Goal: Task Accomplishment & Management: Use online tool/utility

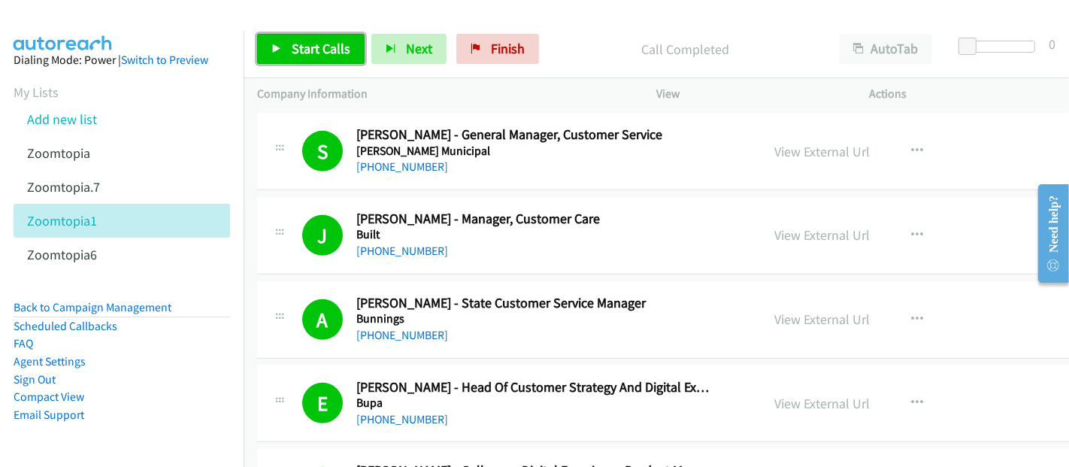
click at [323, 49] on span "Start Calls" at bounding box center [321, 48] width 59 height 17
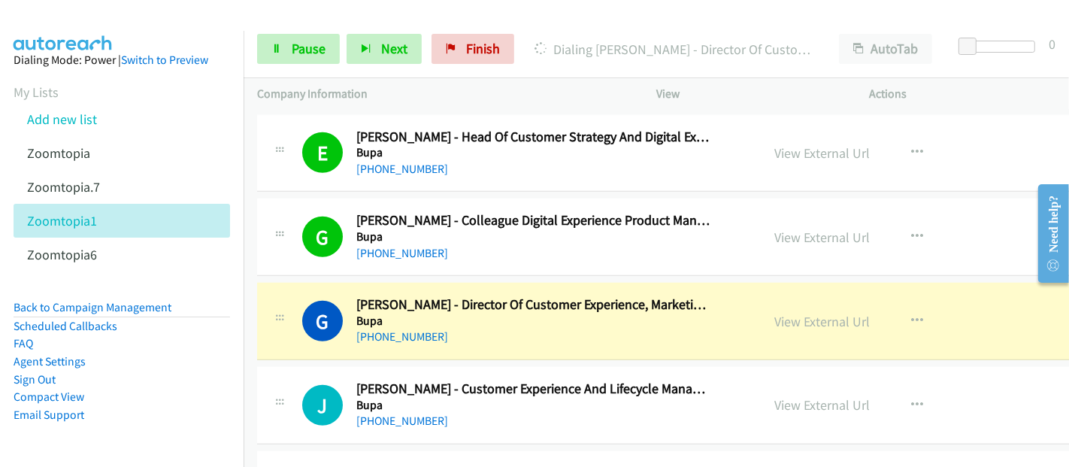
scroll to position [6015, 0]
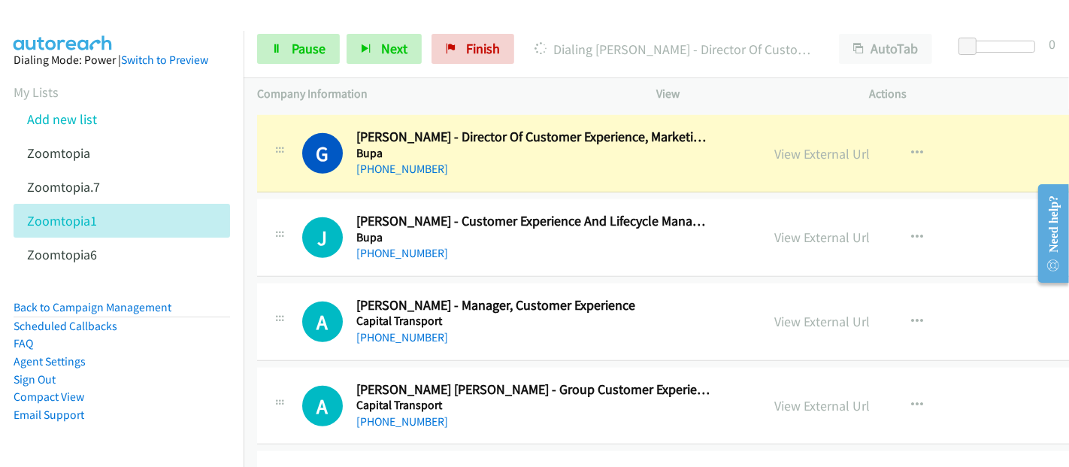
click at [416, 146] on h5 "Bupa" at bounding box center [532, 153] width 353 height 15
click at [775, 145] on link "View External Url" at bounding box center [822, 153] width 95 height 17
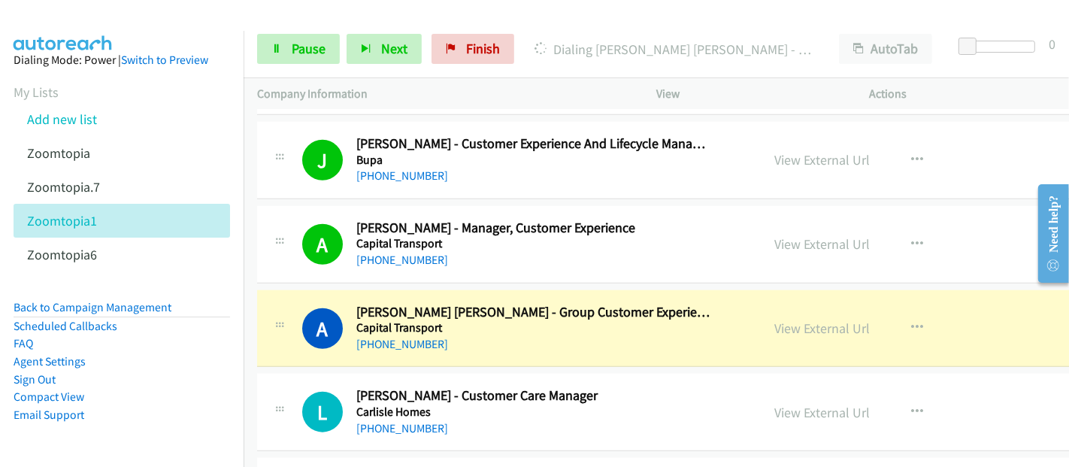
scroll to position [6098, 0]
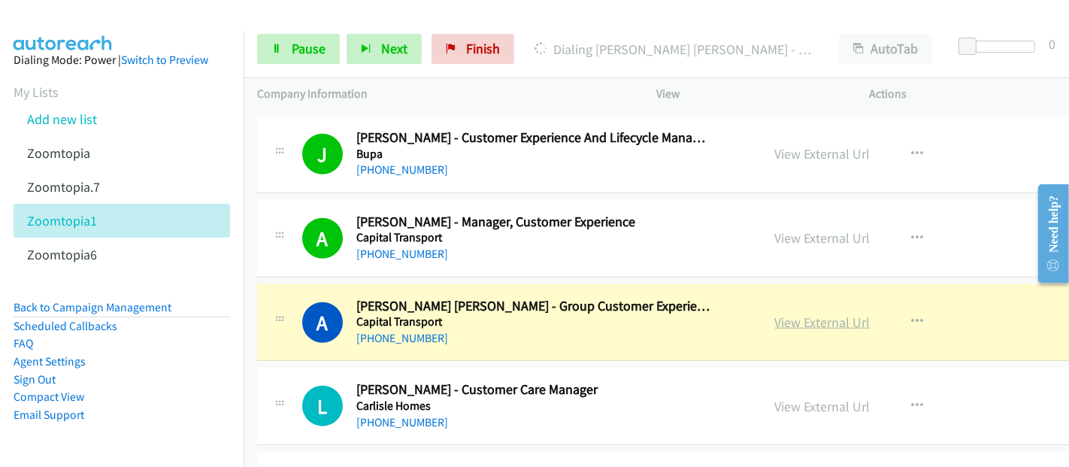
click at [788, 314] on link "View External Url" at bounding box center [822, 322] width 95 height 17
click at [305, 50] on span "Pause" at bounding box center [309, 48] width 34 height 17
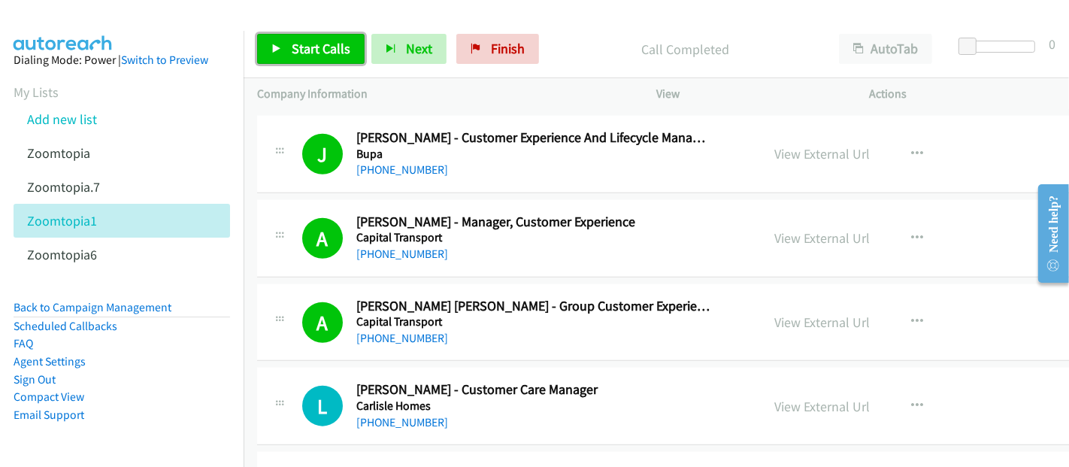
click at [326, 45] on span "Start Calls" at bounding box center [321, 48] width 59 height 17
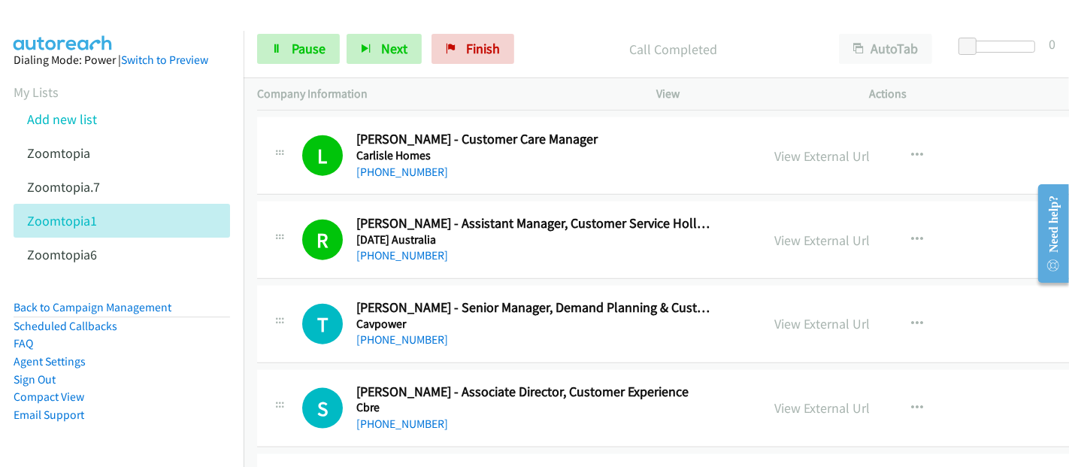
scroll to position [6432, 0]
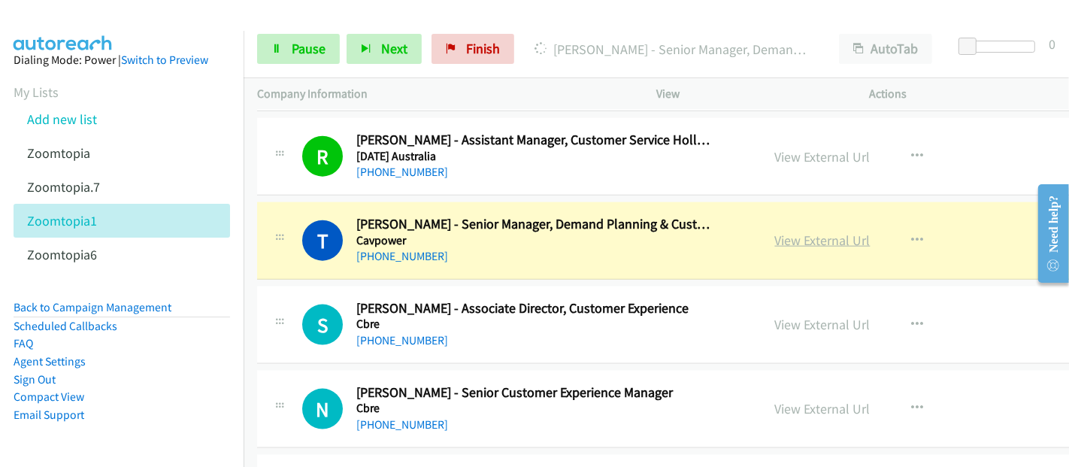
click at [777, 232] on link "View External Url" at bounding box center [822, 240] width 95 height 17
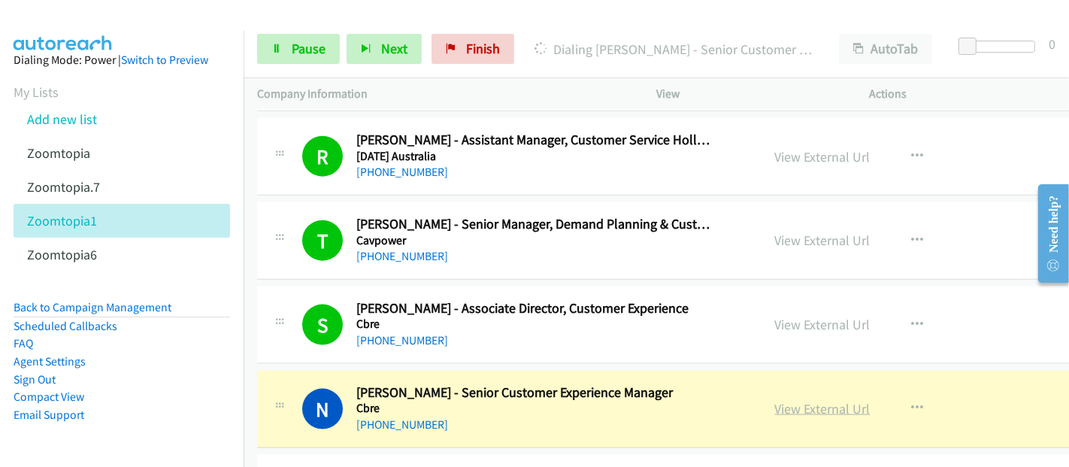
click at [807, 400] on link "View External Url" at bounding box center [822, 408] width 95 height 17
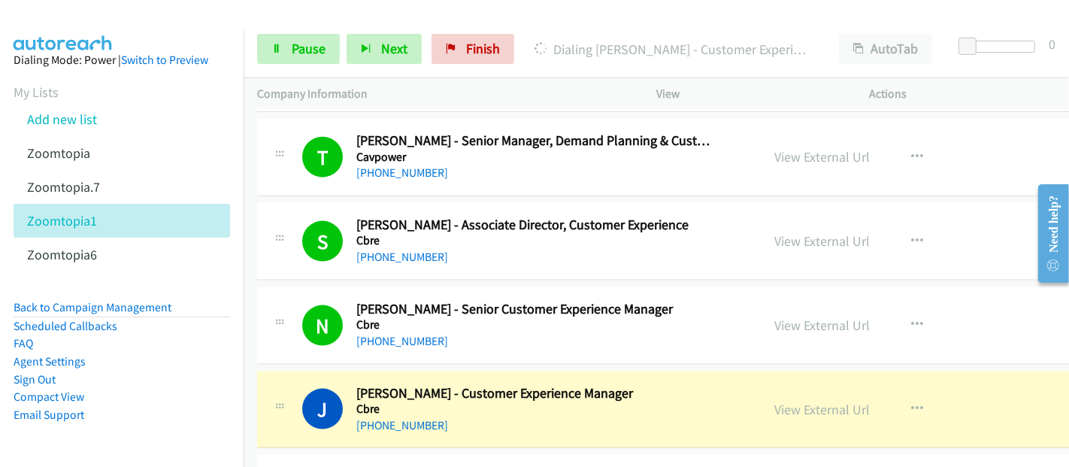
scroll to position [6599, 0]
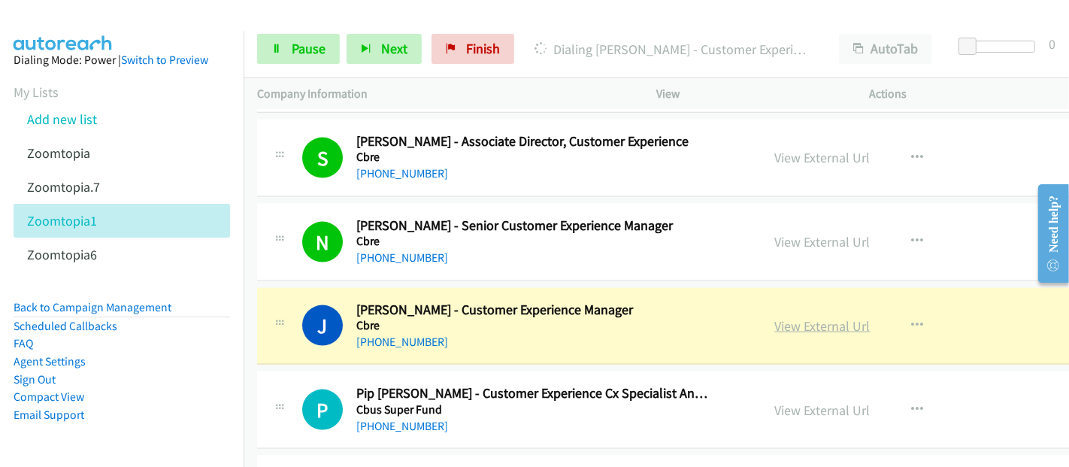
click at [667, 318] on h5 "Cbre" at bounding box center [532, 325] width 353 height 15
click at [775, 317] on link "View External Url" at bounding box center [822, 325] width 95 height 17
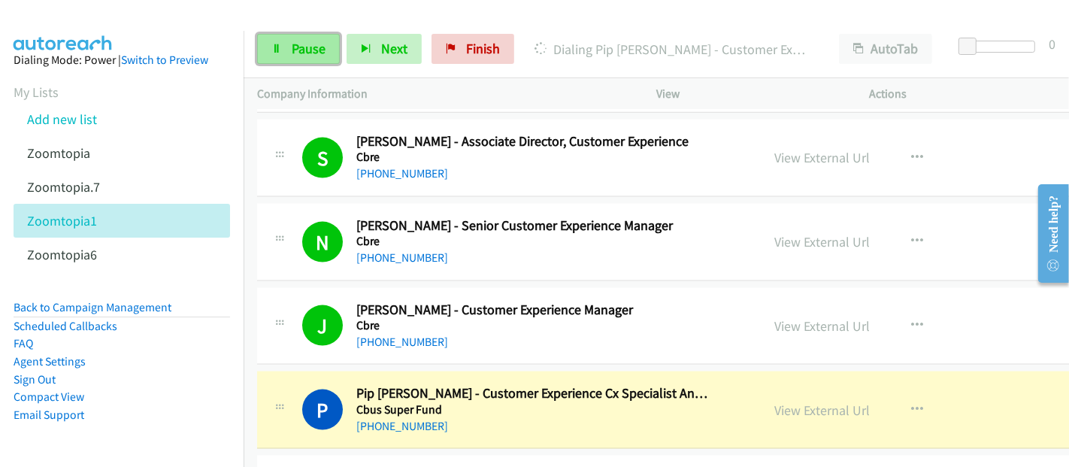
click at [295, 44] on span "Pause" at bounding box center [309, 48] width 34 height 17
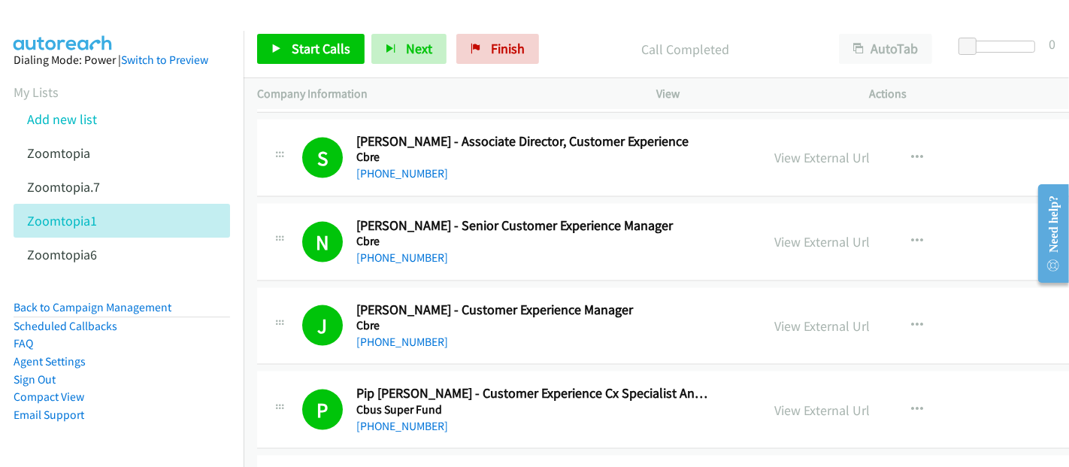
scroll to position [6850, 0]
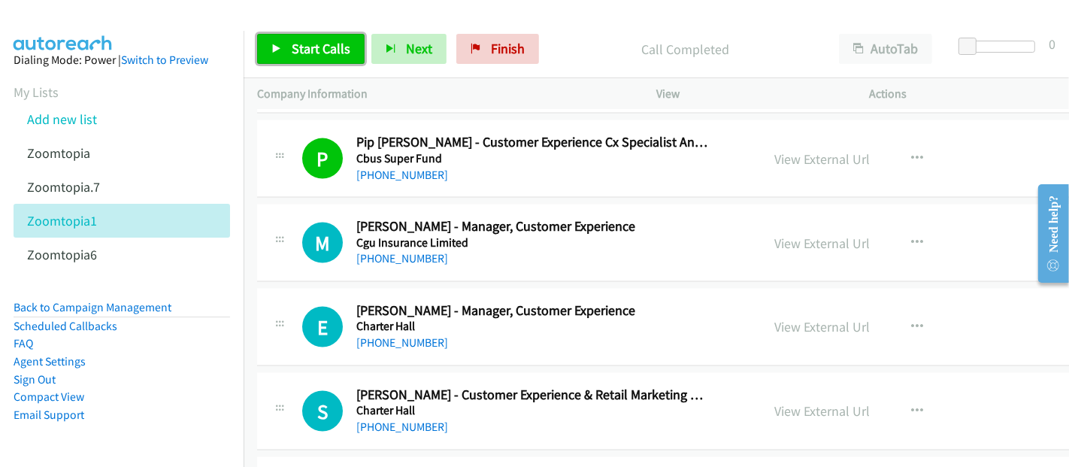
click at [314, 50] on span "Start Calls" at bounding box center [321, 48] width 59 height 17
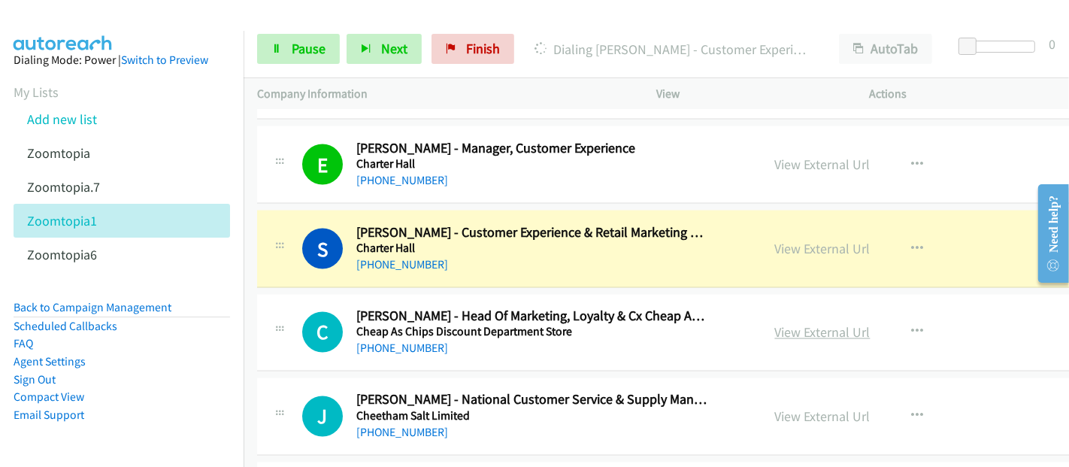
scroll to position [7017, 0]
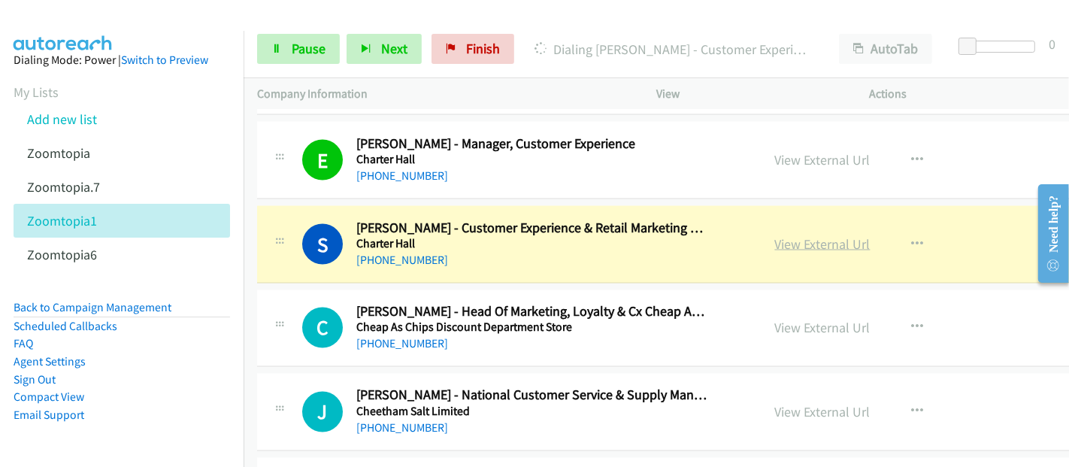
click at [790, 235] on link "View External Url" at bounding box center [822, 243] width 95 height 17
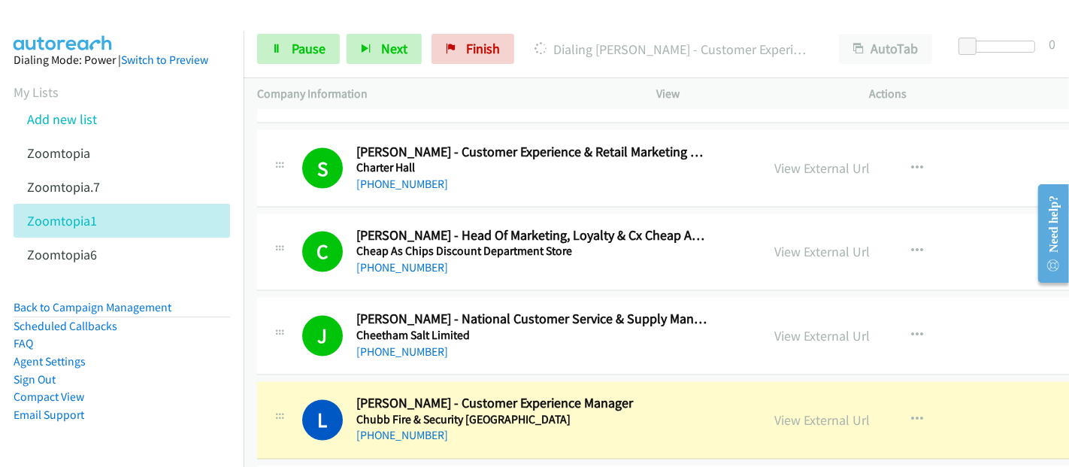
scroll to position [7101, 0]
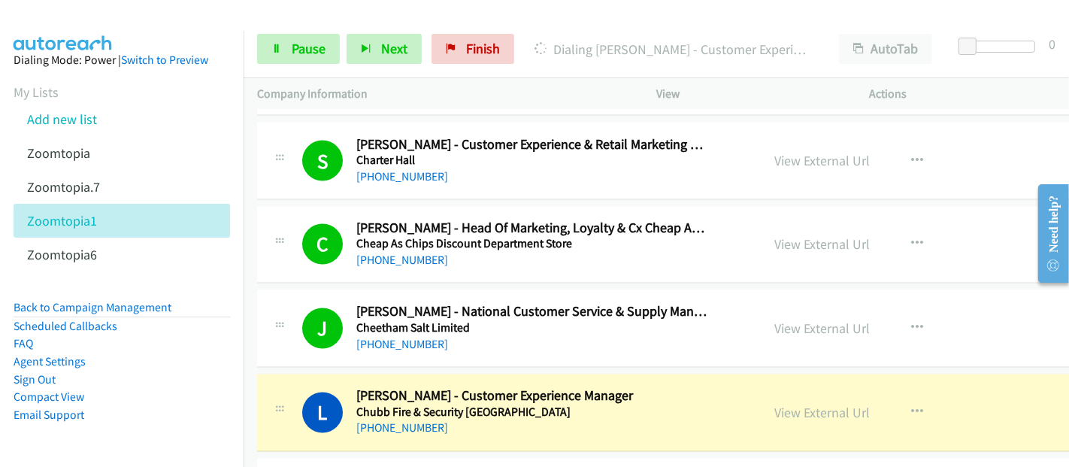
click at [775, 405] on link "View External Url" at bounding box center [822, 413] width 95 height 17
click at [286, 50] on link "Pause" at bounding box center [298, 49] width 83 height 30
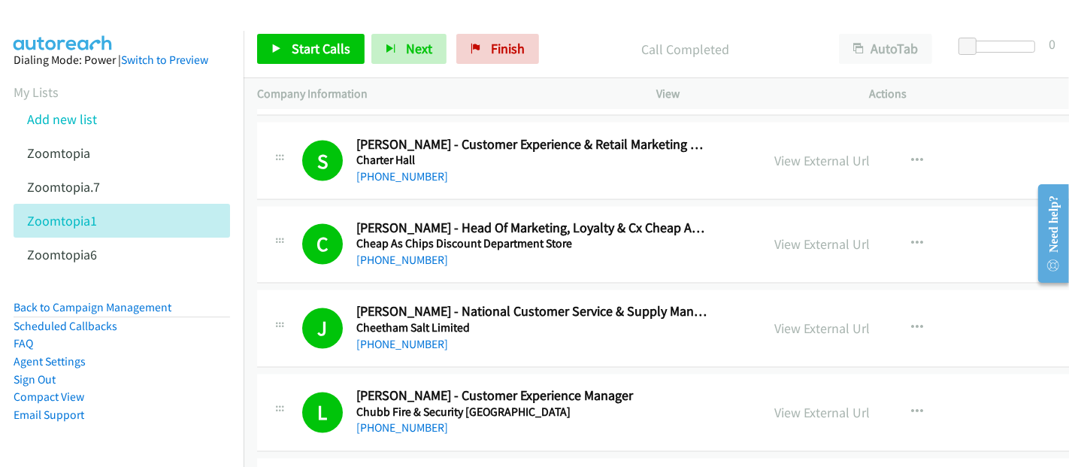
scroll to position [7268, 0]
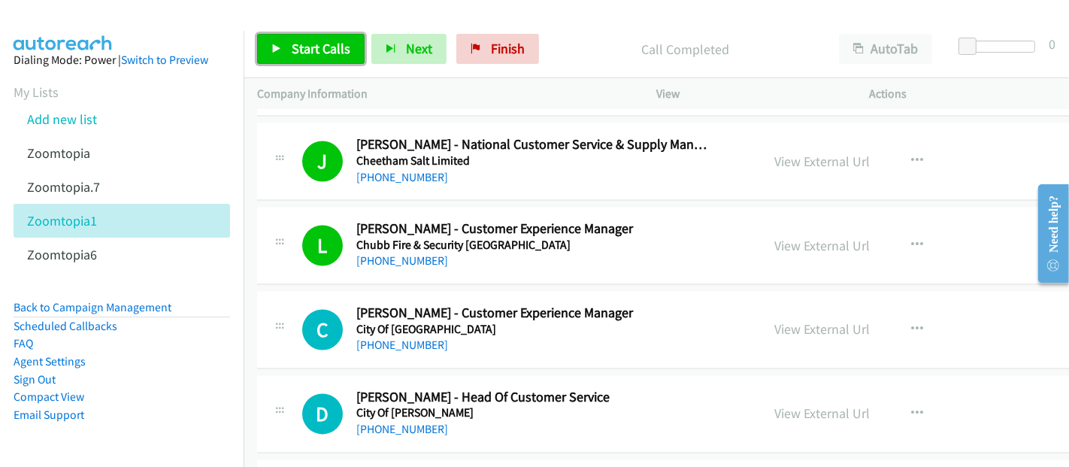
click at [307, 47] on span "Start Calls" at bounding box center [321, 48] width 59 height 17
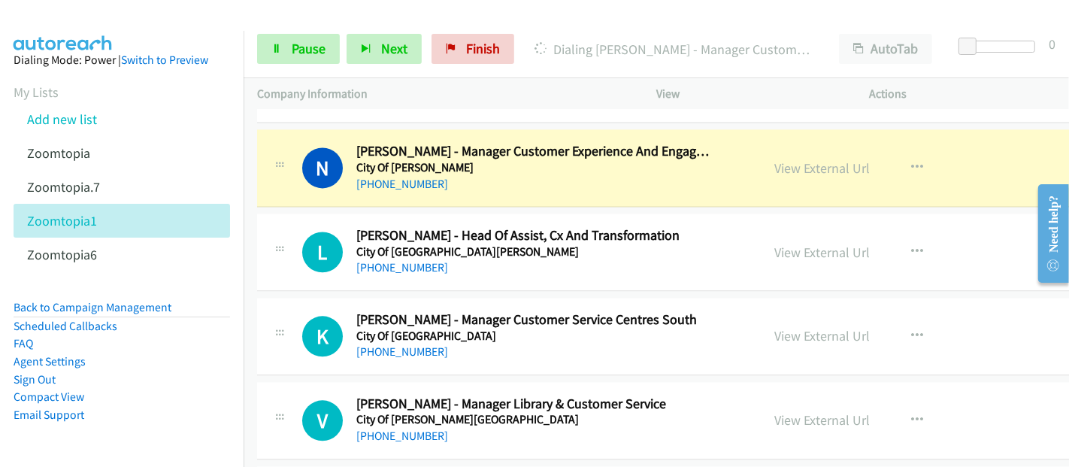
scroll to position [7686, 0]
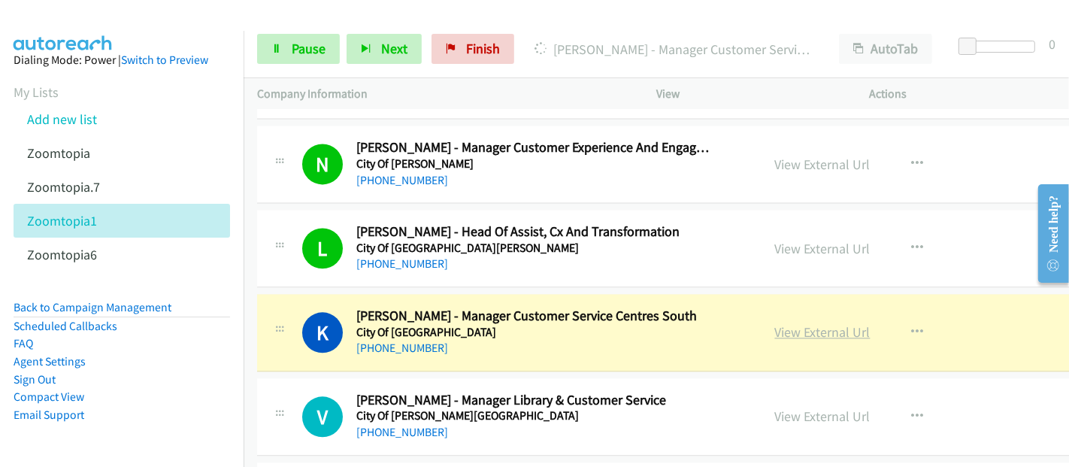
click at [776, 323] on link "View External Url" at bounding box center [822, 331] width 95 height 17
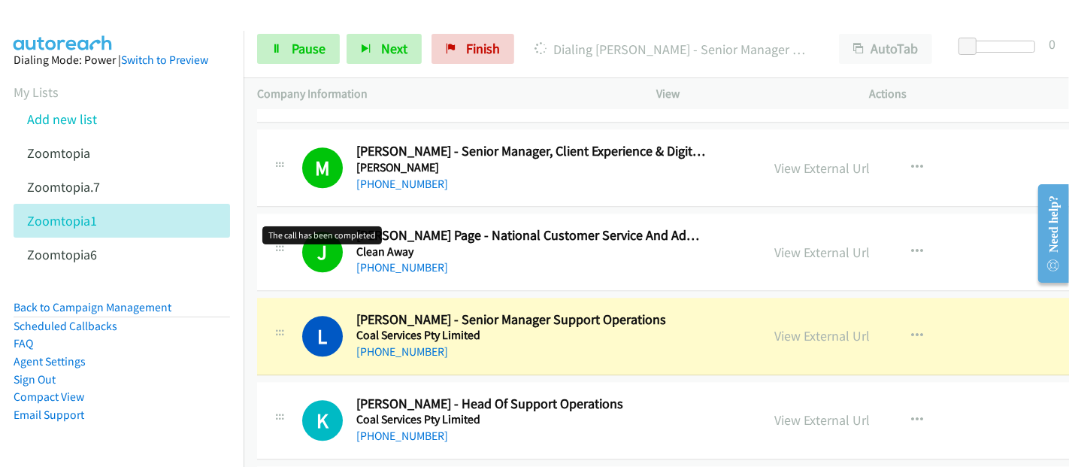
scroll to position [8271, 0]
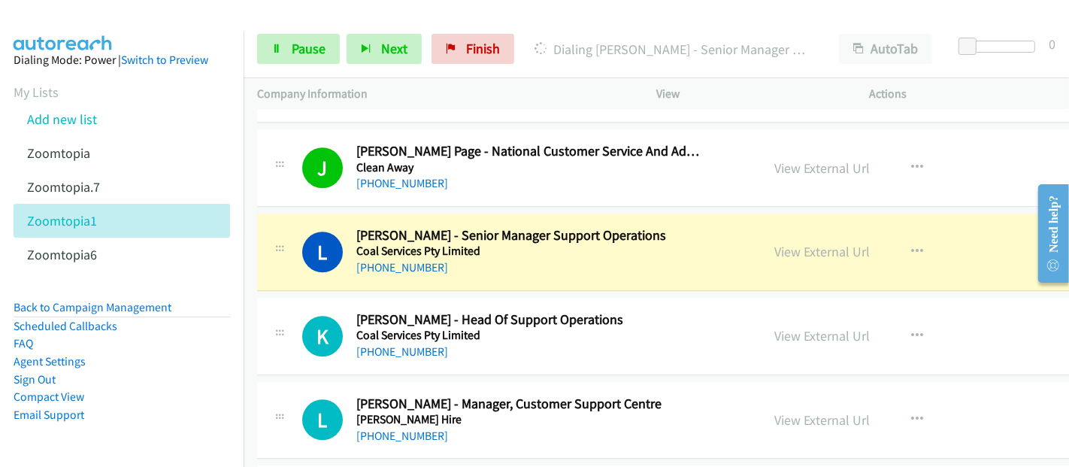
drag, startPoint x: 403, startPoint y: 201, endPoint x: 554, endPoint y: 220, distance: 152.3
click at [402, 214] on div "L Callback Scheduled [PERSON_NAME] - Senior Manager Support Operations Coal Ser…" at bounding box center [734, 252] width 954 height 77
click at [793, 243] on link "View External Url" at bounding box center [822, 251] width 95 height 17
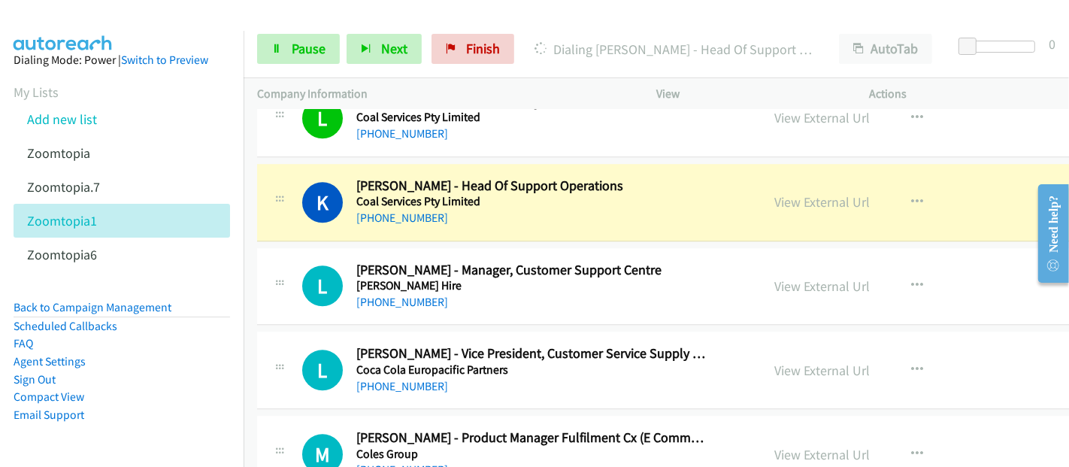
scroll to position [8437, 0]
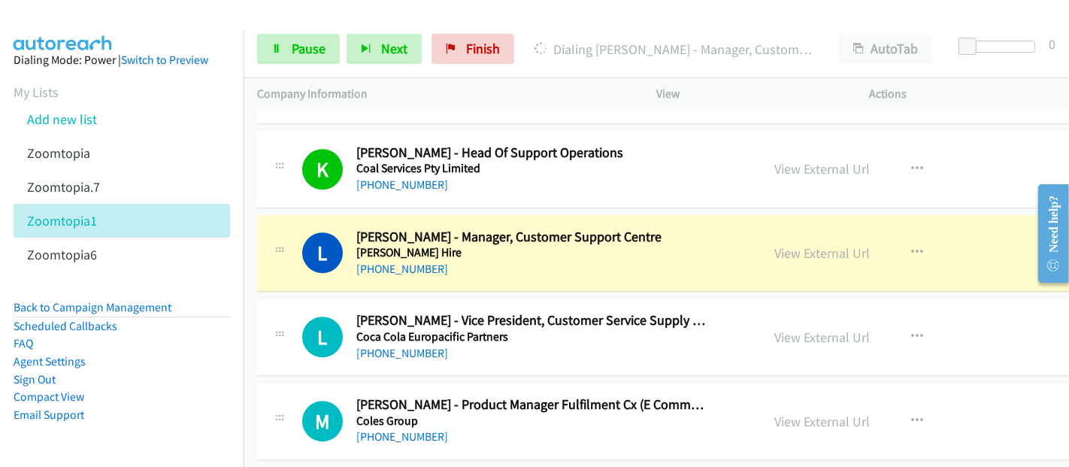
click at [380, 215] on div "L Callback Scheduled [PERSON_NAME] - Manager, Customer Support Centre [PERSON_N…" at bounding box center [734, 253] width 954 height 77
click at [775, 244] on link "View External Url" at bounding box center [822, 252] width 95 height 17
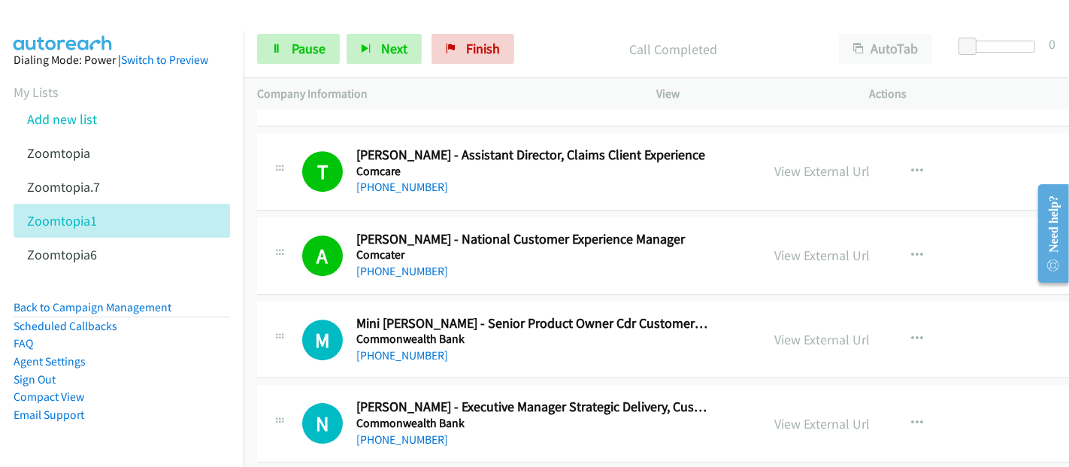
scroll to position [8855, 0]
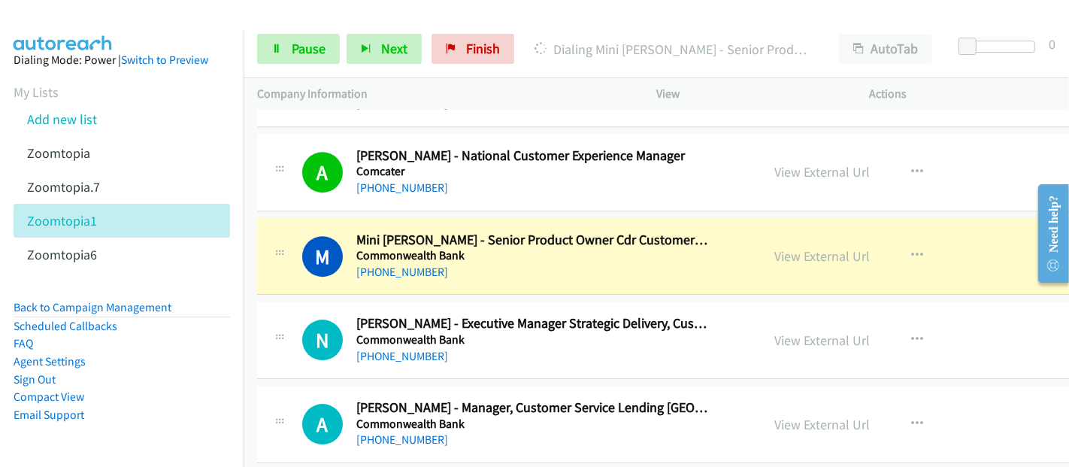
click at [344, 218] on div "M Callback Scheduled Mini [PERSON_NAME] - Senior Product Owner Cdr Customer Exp…" at bounding box center [734, 256] width 954 height 77
click at [805, 247] on link "View External Url" at bounding box center [822, 255] width 95 height 17
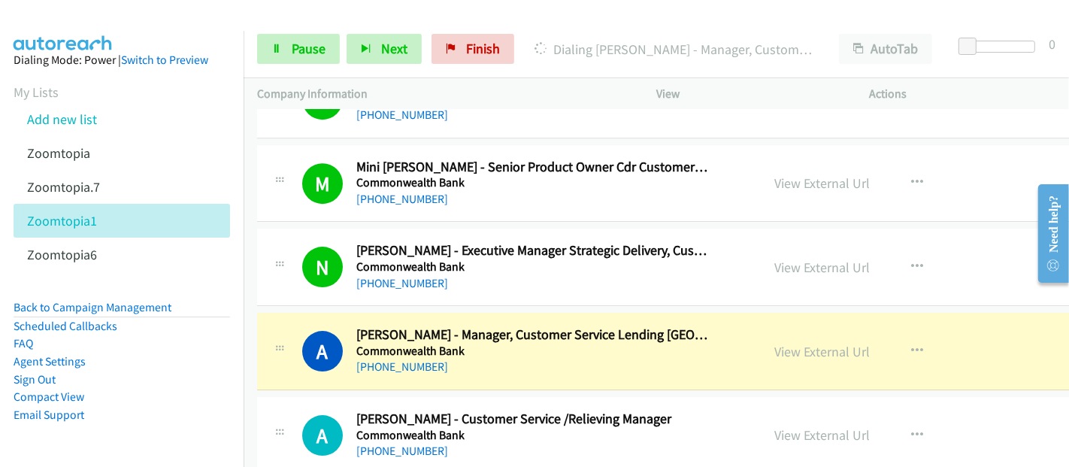
scroll to position [8938, 0]
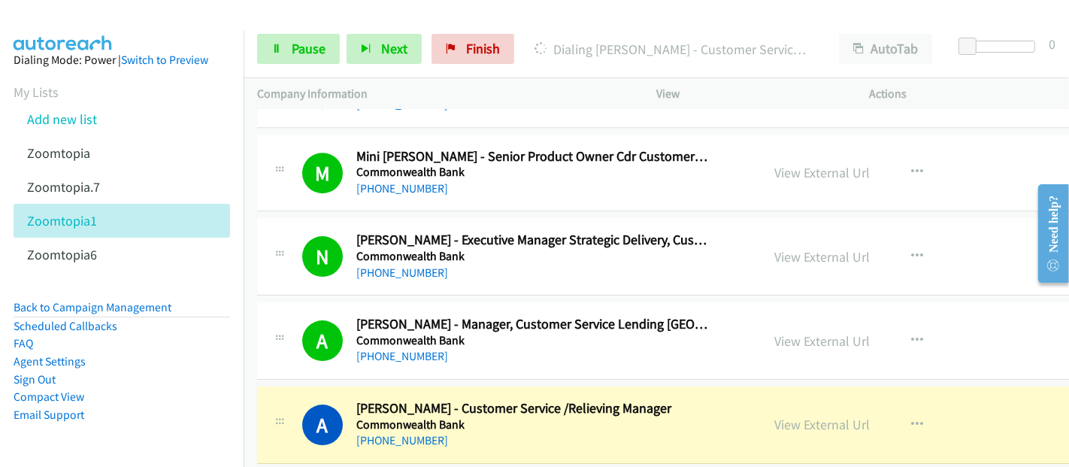
drag, startPoint x: 390, startPoint y: 365, endPoint x: 420, endPoint y: 377, distance: 32.1
click at [390, 386] on div "A Callback Scheduled [PERSON_NAME] - Customer Service /Relieving Manager Common…" at bounding box center [734, 424] width 954 height 77
click at [814, 416] on link "View External Url" at bounding box center [822, 424] width 95 height 17
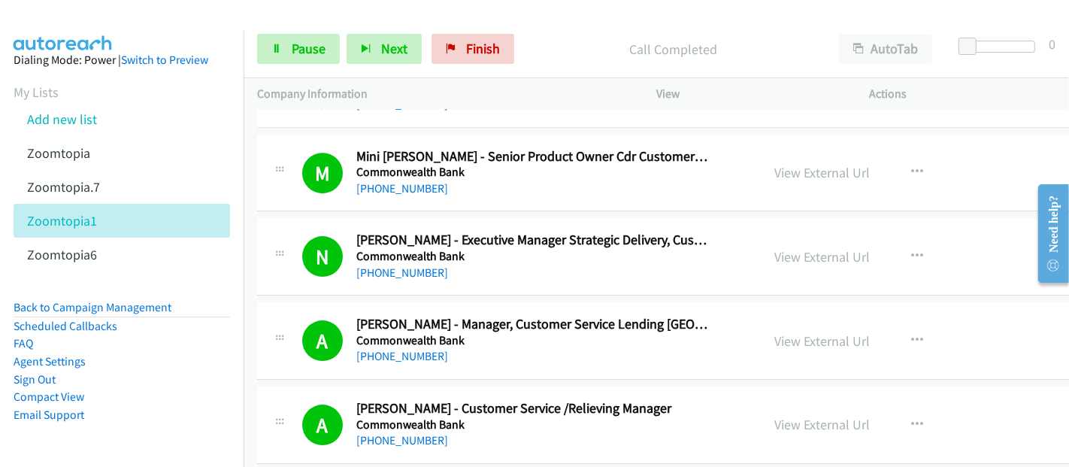
scroll to position [9106, 0]
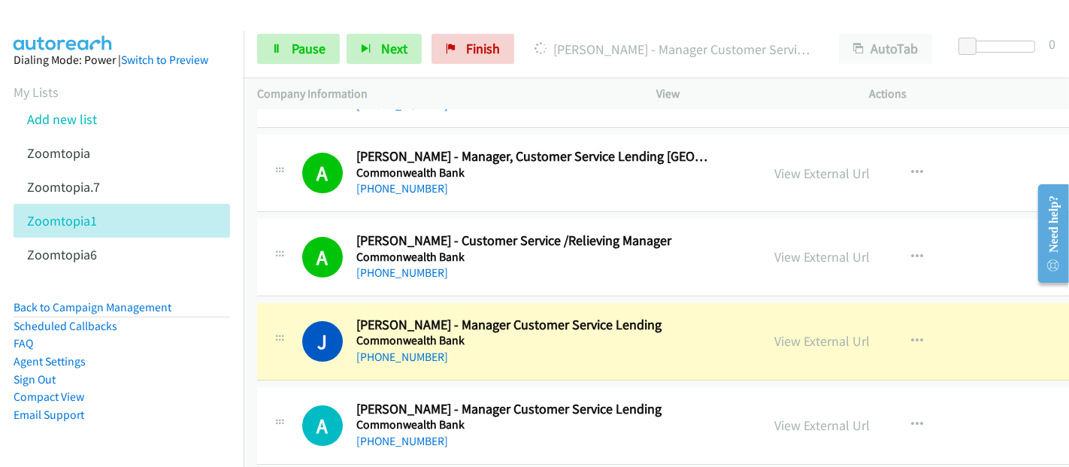
click at [417, 303] on div "J Callback Scheduled [PERSON_NAME] - Manager Customer Service Lending Commonwea…" at bounding box center [734, 341] width 954 height 77
click at [775, 332] on link "View External Url" at bounding box center [822, 340] width 95 height 17
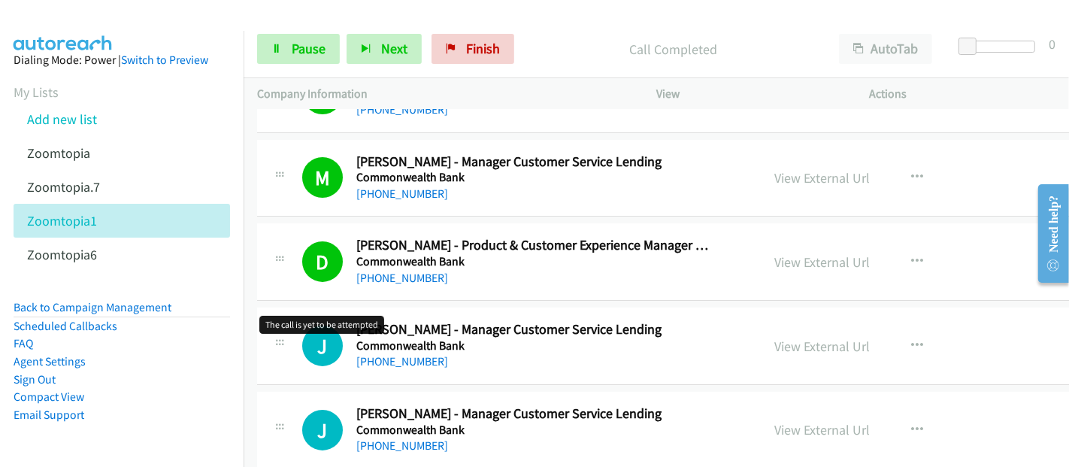
scroll to position [10025, 0]
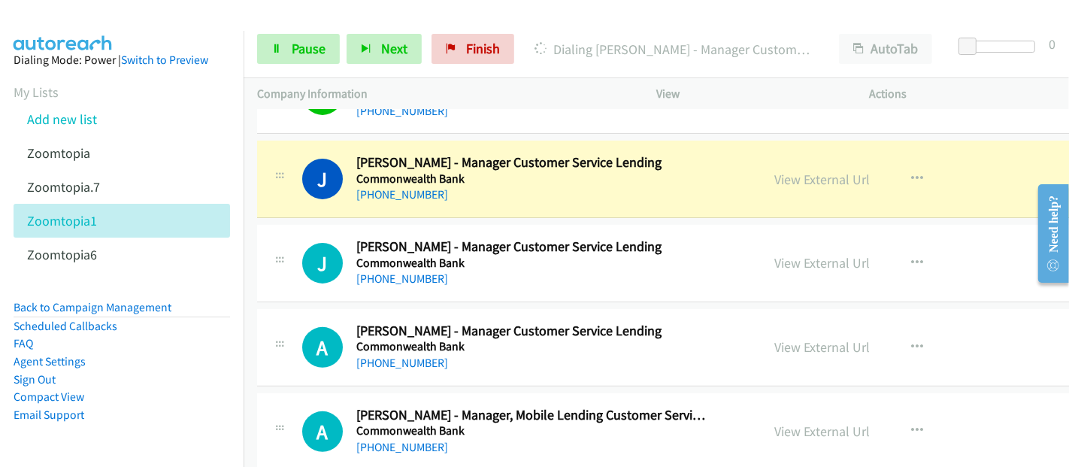
click at [425, 141] on div "J Callback Scheduled [PERSON_NAME] - Manager Customer Service Lending Commonwea…" at bounding box center [734, 179] width 954 height 77
click at [781, 171] on link "View External Url" at bounding box center [822, 179] width 95 height 17
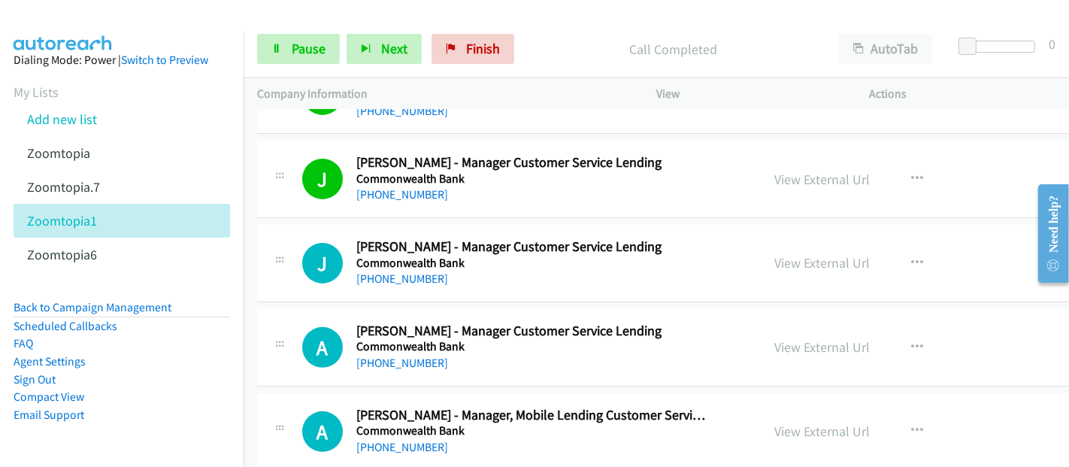
click at [411, 95] on p "Company Information" at bounding box center [443, 94] width 372 height 18
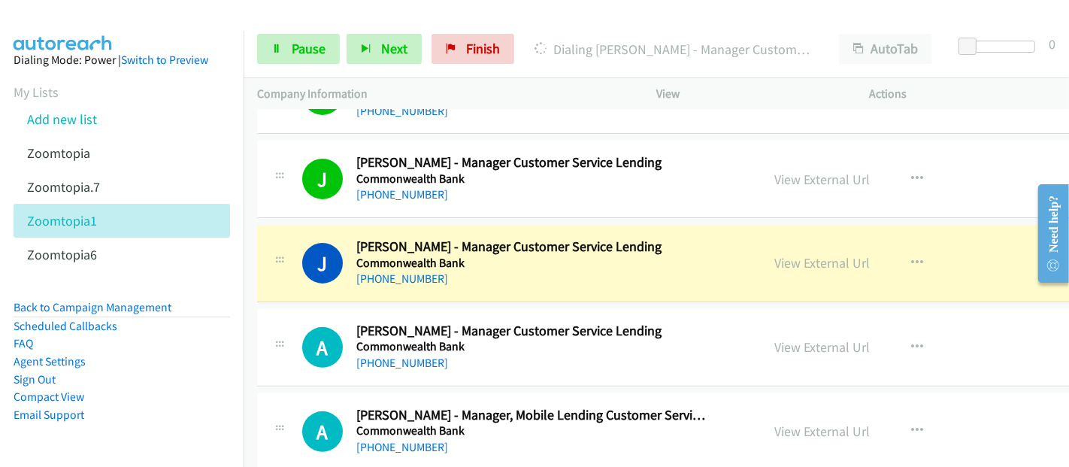
scroll to position [10108, 0]
drag, startPoint x: 356, startPoint y: 213, endPoint x: 505, endPoint y: 222, distance: 149.1
click at [356, 239] on h2 "[PERSON_NAME] - Manager Customer Service Lending" at bounding box center [532, 247] width 353 height 17
click at [775, 255] on link "View External Url" at bounding box center [822, 263] width 95 height 17
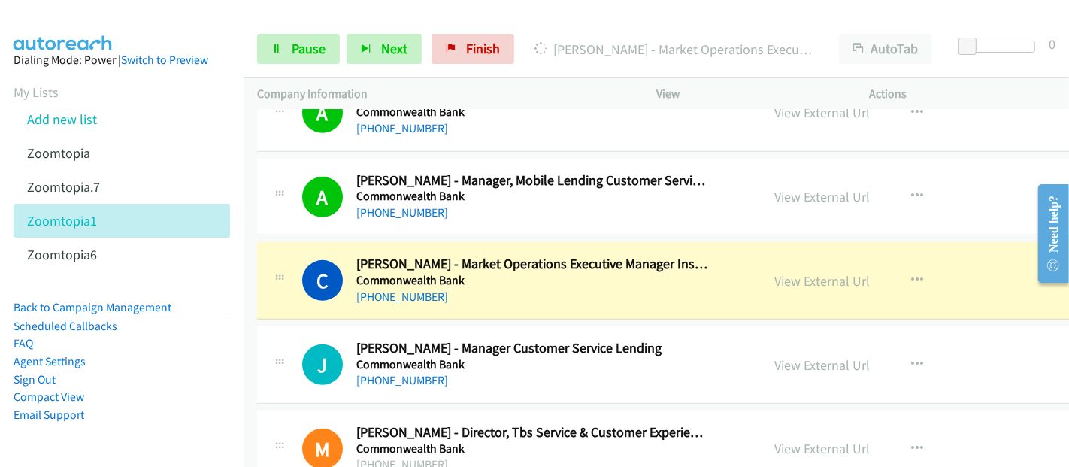
scroll to position [10275, 0]
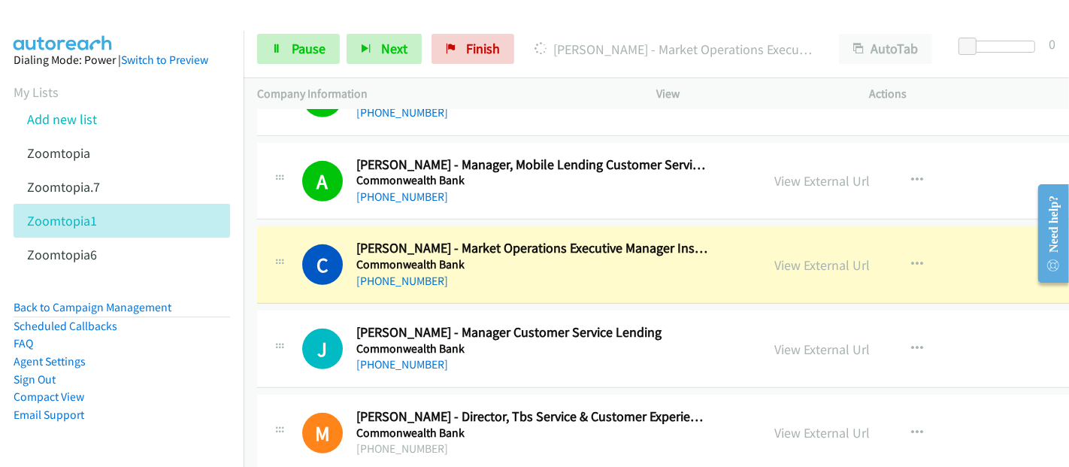
click at [386, 226] on div "C Callback Scheduled [PERSON_NAME] - Market Operations Executive Manager Instit…" at bounding box center [734, 264] width 954 height 77
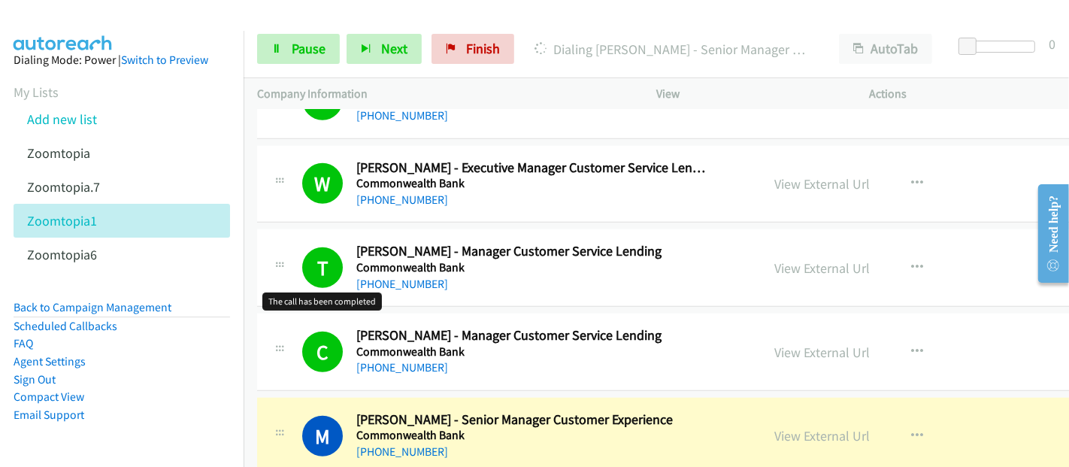
scroll to position [11027, 0]
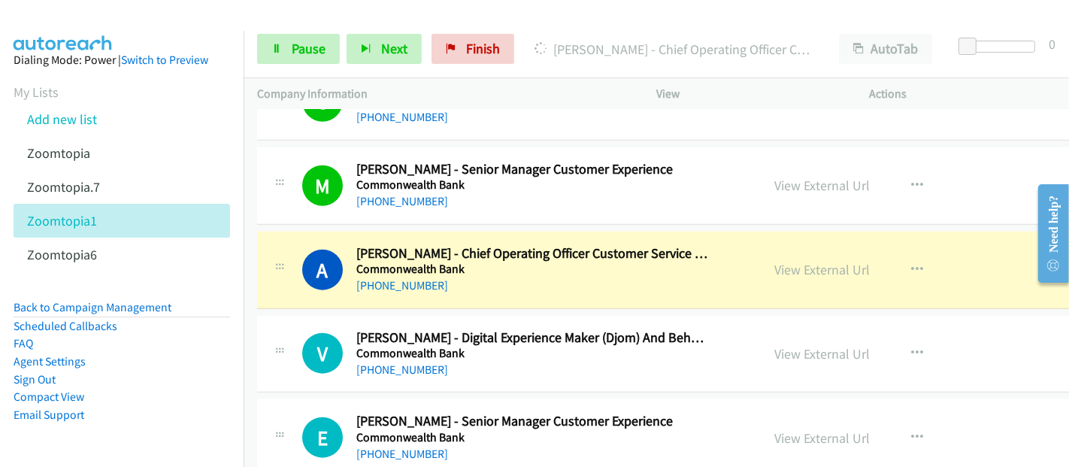
click at [370, 245] on h2 "[PERSON_NAME] - Chief Operating Officer Customer Service Direct" at bounding box center [532, 253] width 353 height 17
click at [775, 261] on link "View External Url" at bounding box center [822, 269] width 95 height 17
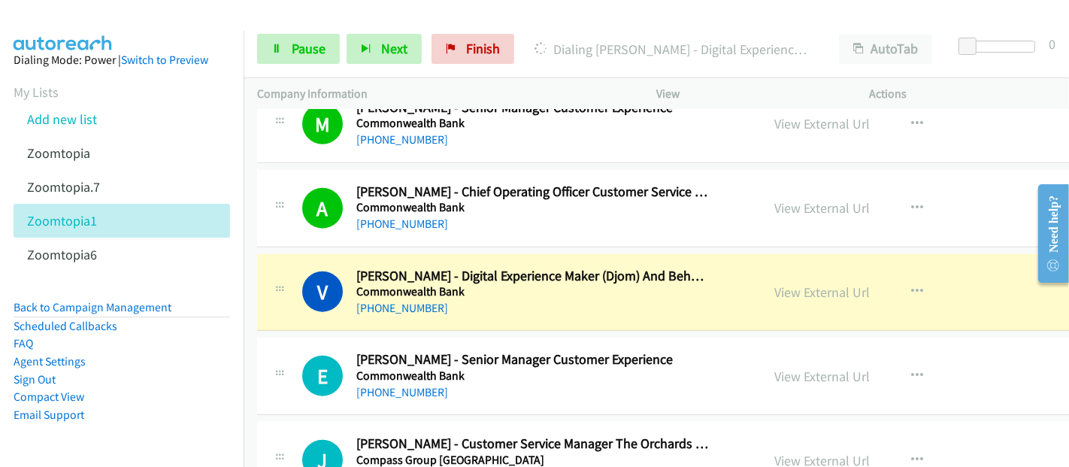
scroll to position [11110, 0]
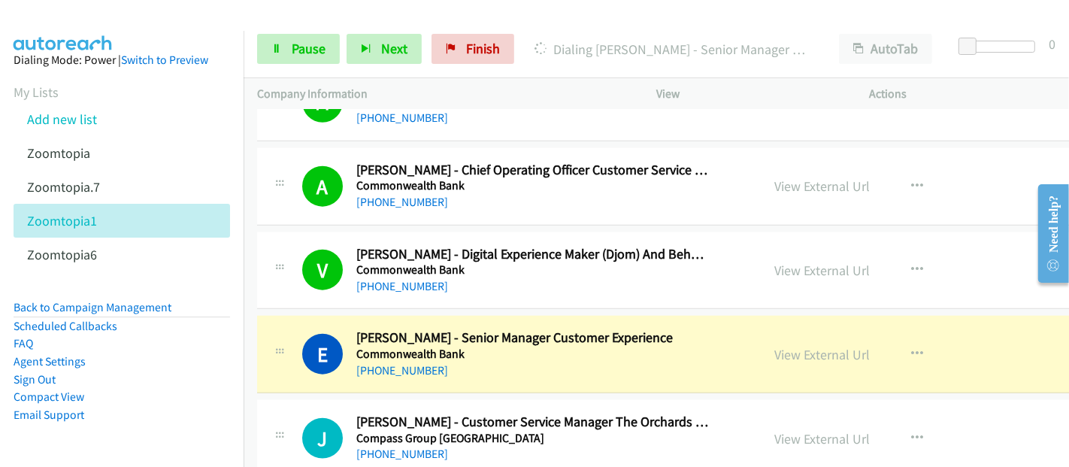
drag, startPoint x: 410, startPoint y: 297, endPoint x: 438, endPoint y: 297, distance: 28.6
click at [410, 316] on div "E Callback Scheduled [PERSON_NAME] - Senior Manager Customer Experience Commonw…" at bounding box center [734, 354] width 954 height 77
click at [783, 346] on link "View External Url" at bounding box center [822, 354] width 95 height 17
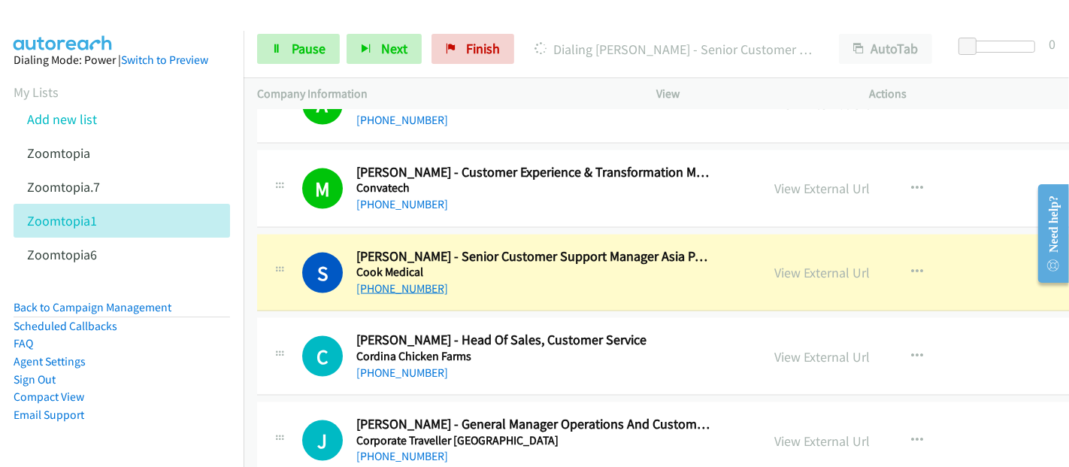
scroll to position [11612, 0]
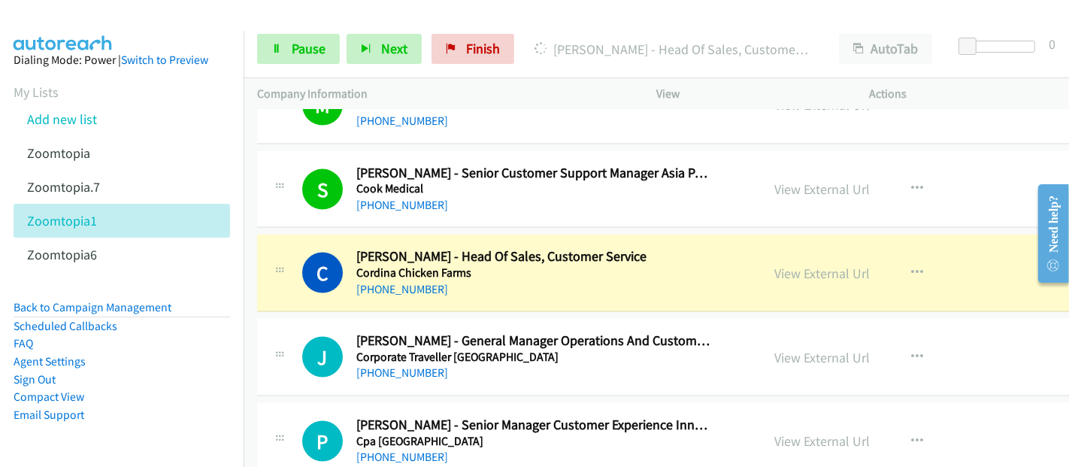
click at [420, 235] on div "C Callback Scheduled [PERSON_NAME] - Head Of Sales, Customer Service Cordina Ch…" at bounding box center [734, 273] width 954 height 77
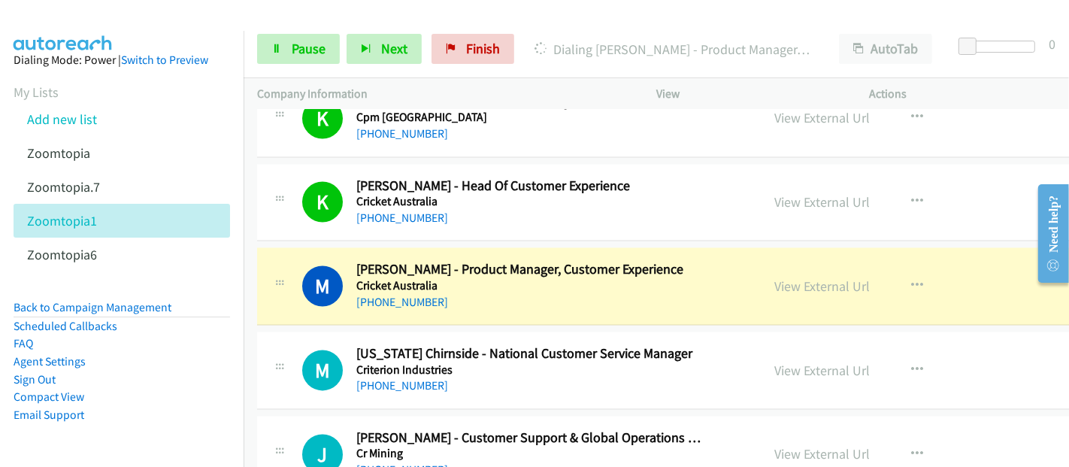
scroll to position [12197, 0]
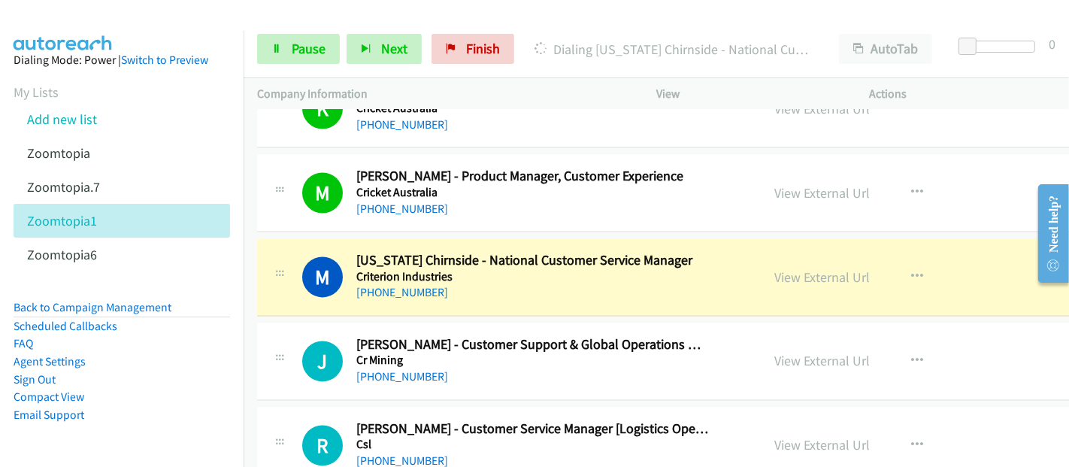
click at [408, 252] on h2 "[US_STATE] Chirnside - National Customer Service Manager" at bounding box center [532, 260] width 353 height 17
click at [775, 268] on link "View External Url" at bounding box center [822, 276] width 95 height 17
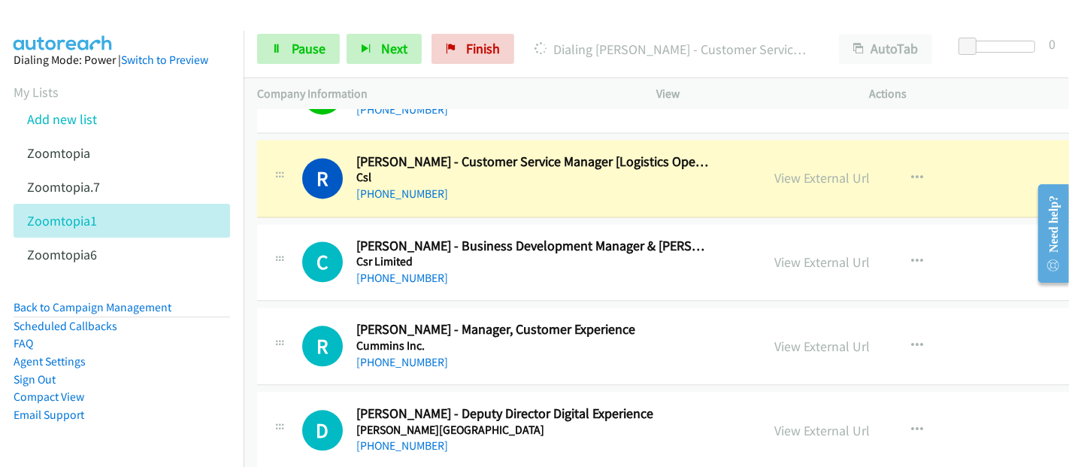
scroll to position [12531, 0]
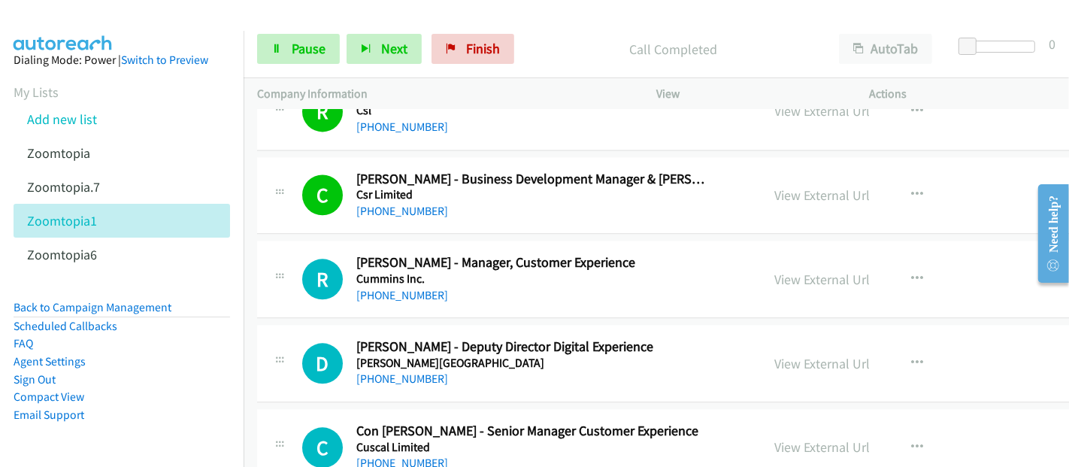
click at [251, 280] on td "R Callback Scheduled [PERSON_NAME] - Manager, Customer Experience Cummins Inc. …" at bounding box center [734, 280] width 981 height 84
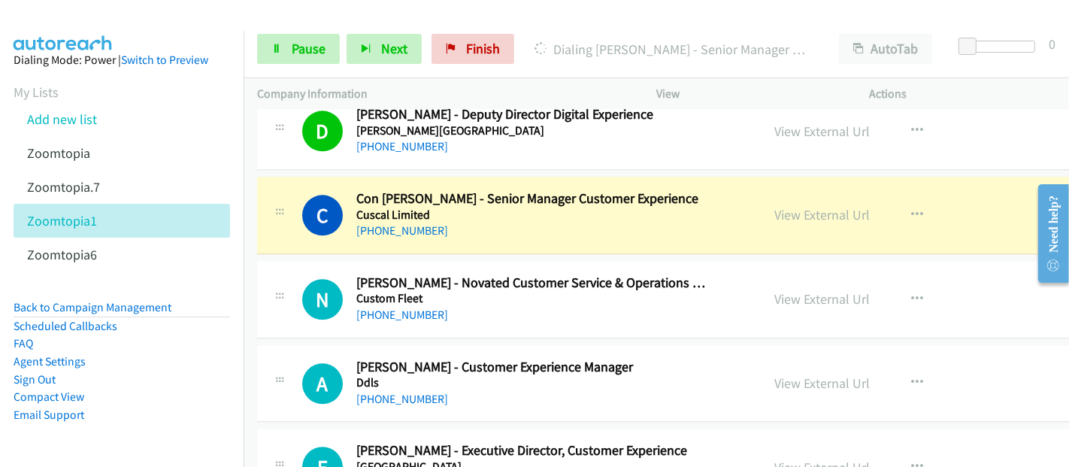
scroll to position [12782, 0]
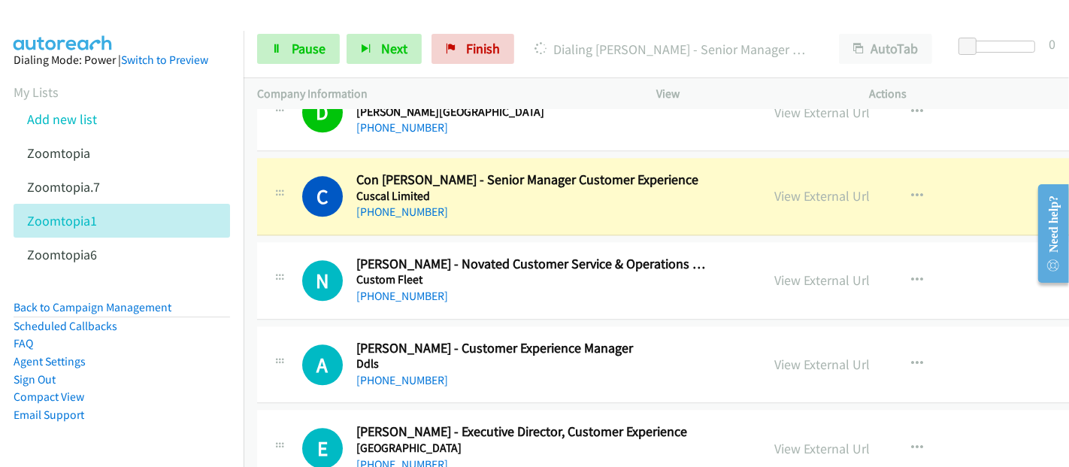
click at [394, 158] on div "C Callback Scheduled [PERSON_NAME] - Senior Manager Customer Experience Cuscal …" at bounding box center [734, 196] width 954 height 77
click at [775, 187] on link "View External Url" at bounding box center [822, 195] width 95 height 17
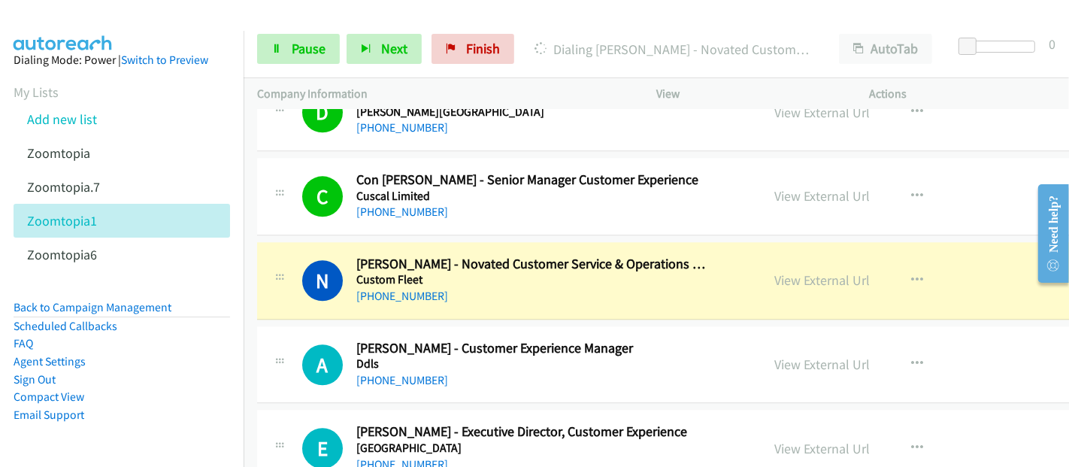
click at [395, 158] on div "C Callback Scheduled [PERSON_NAME] - Senior Manager Customer Experience Cuscal …" at bounding box center [734, 196] width 954 height 77
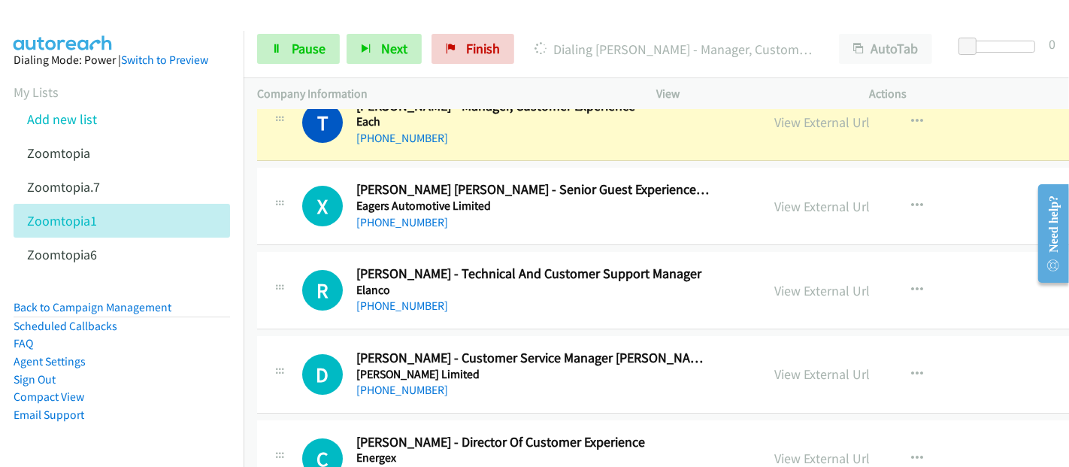
scroll to position [14201, 0]
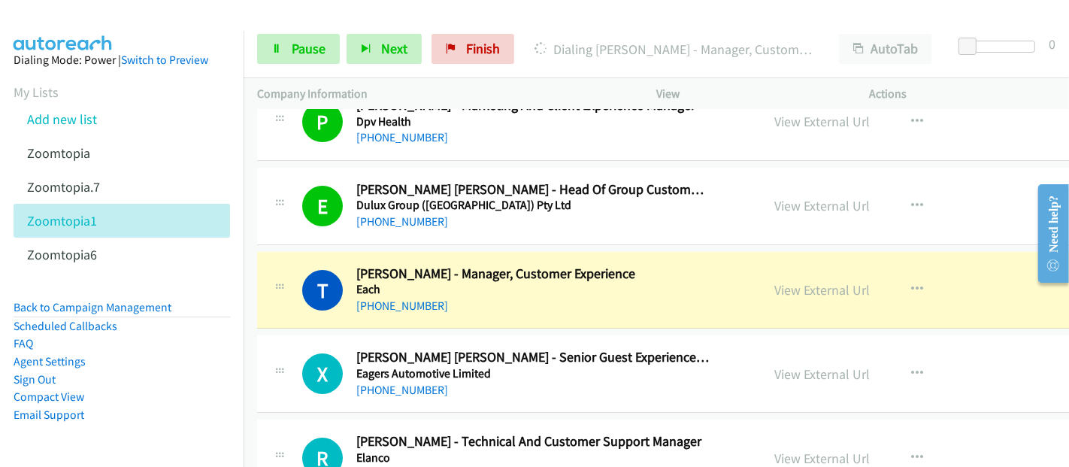
click at [434, 282] on h5 "Each" at bounding box center [532, 289] width 353 height 15
click at [775, 281] on link "View External Url" at bounding box center [822, 289] width 95 height 17
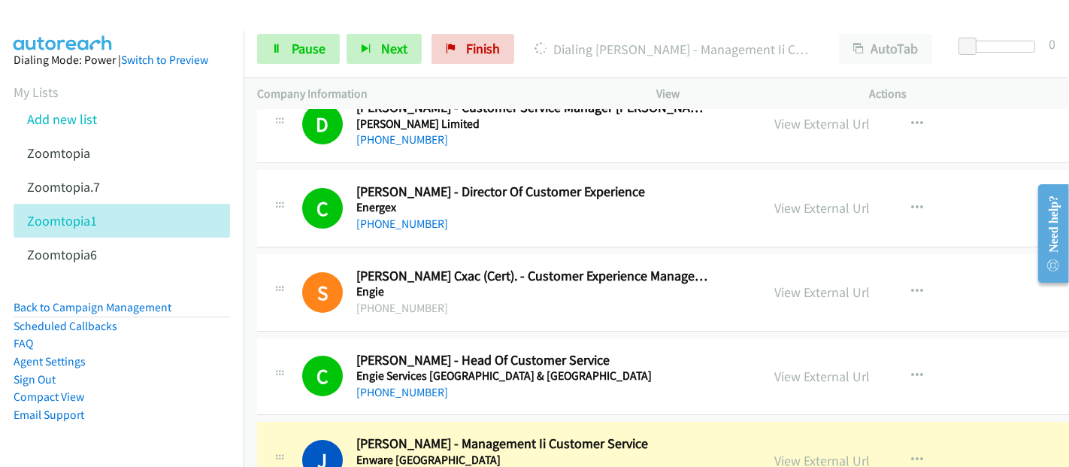
scroll to position [14703, 0]
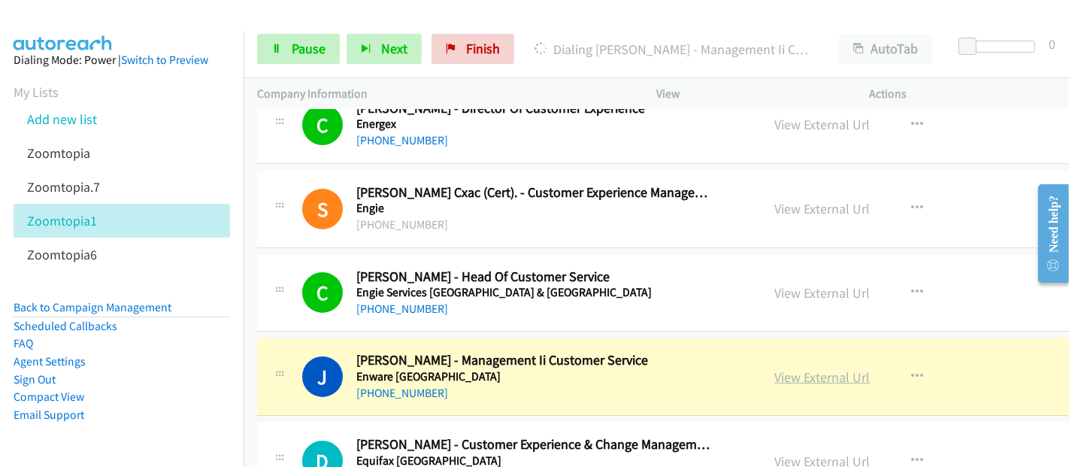
click at [811, 368] on link "View External Url" at bounding box center [822, 376] width 95 height 17
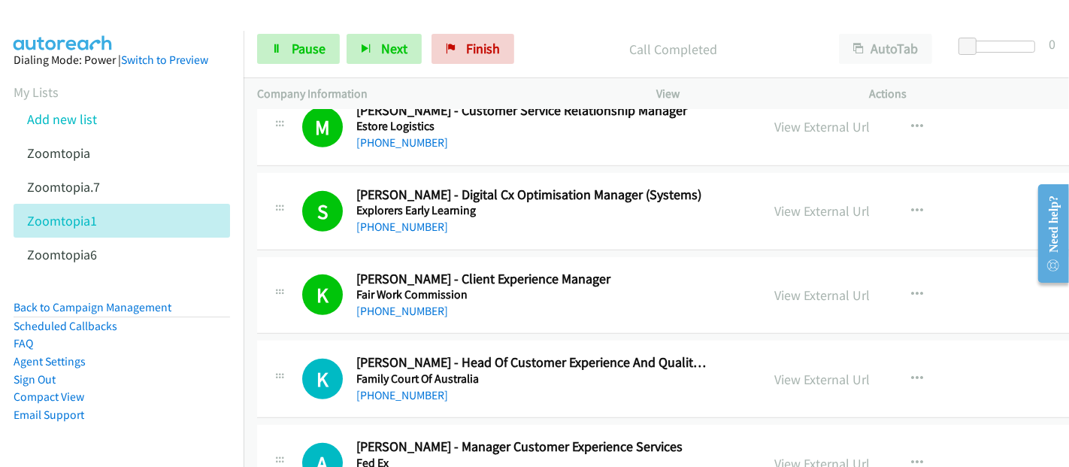
scroll to position [15204, 0]
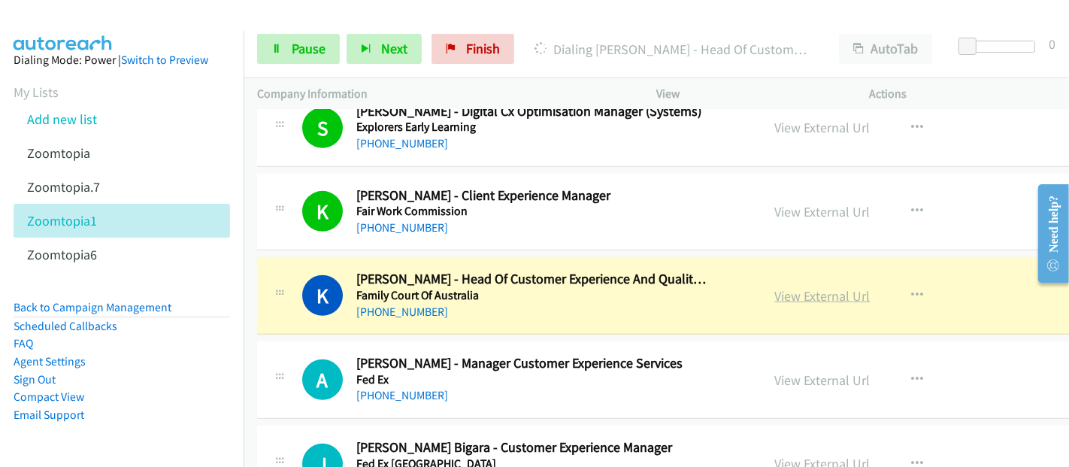
click at [775, 287] on link "View External Url" at bounding box center [822, 295] width 95 height 17
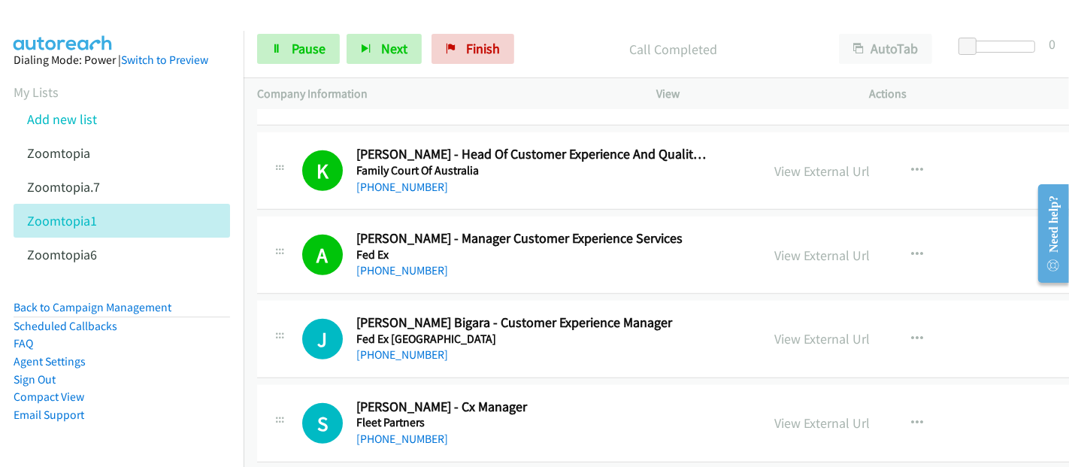
scroll to position [15371, 0]
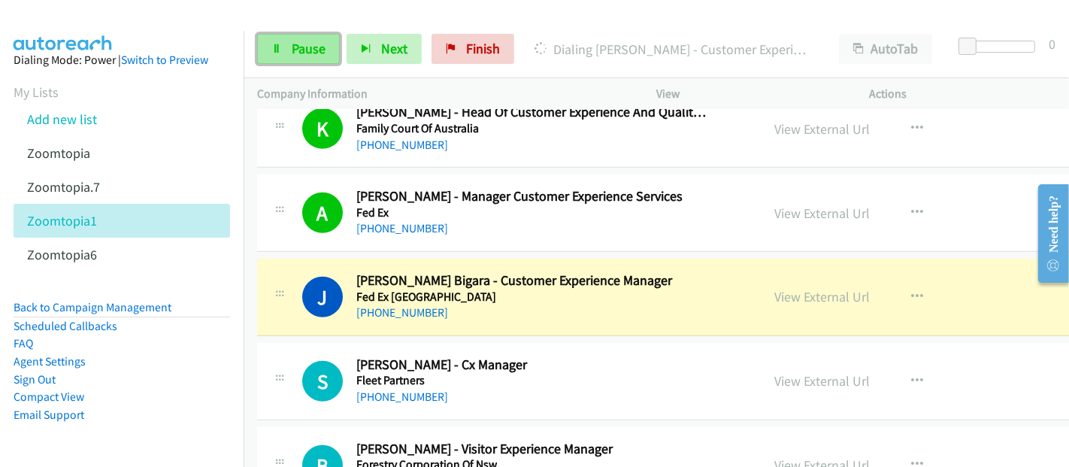
click at [297, 49] on span "Pause" at bounding box center [309, 48] width 34 height 17
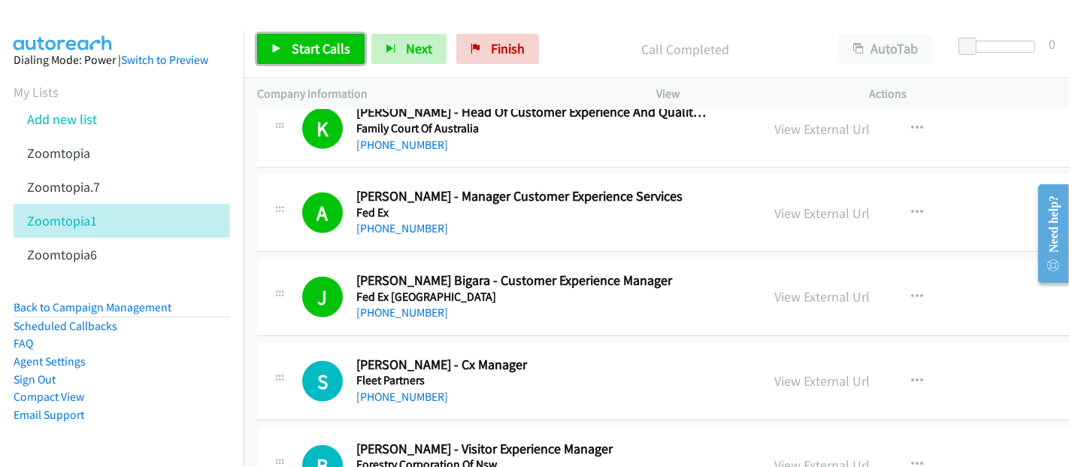
click at [333, 48] on span "Start Calls" at bounding box center [321, 48] width 59 height 17
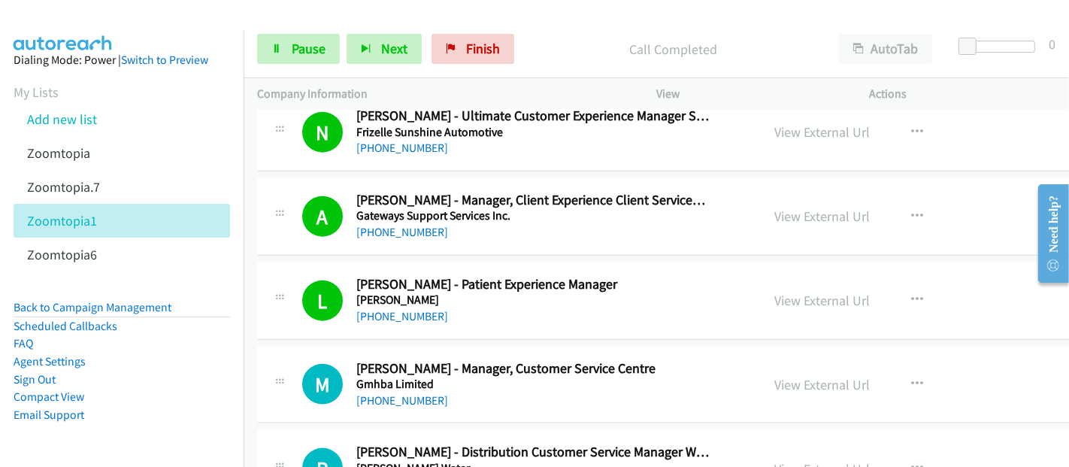
scroll to position [16040, 0]
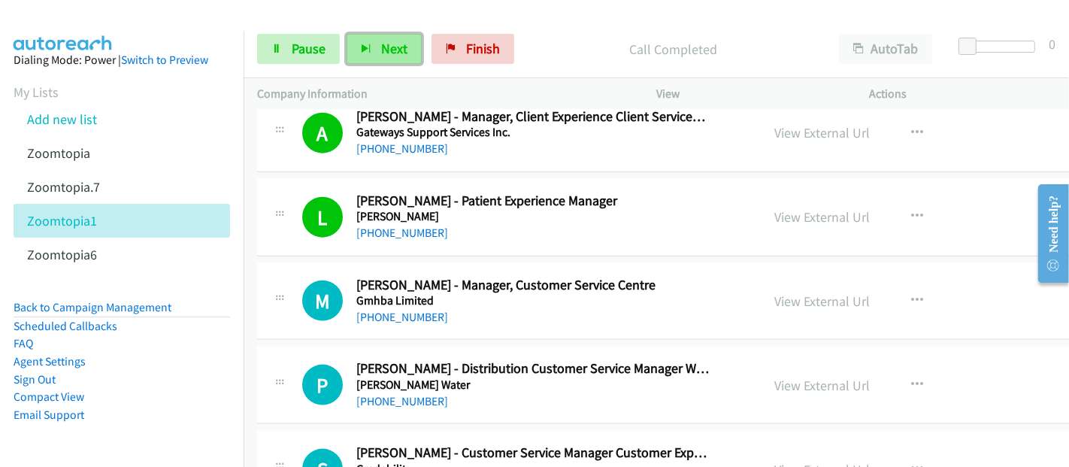
click at [387, 50] on span "Next" at bounding box center [394, 48] width 26 height 17
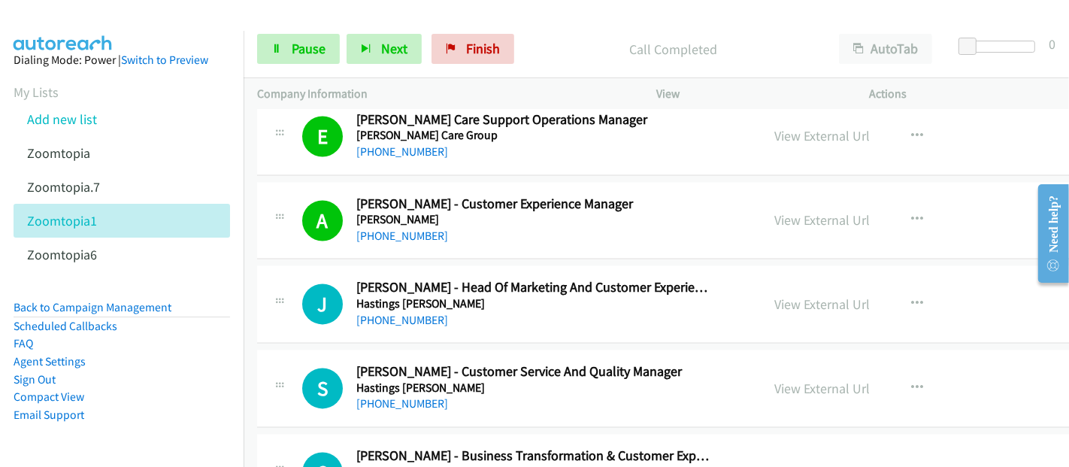
scroll to position [17042, 0]
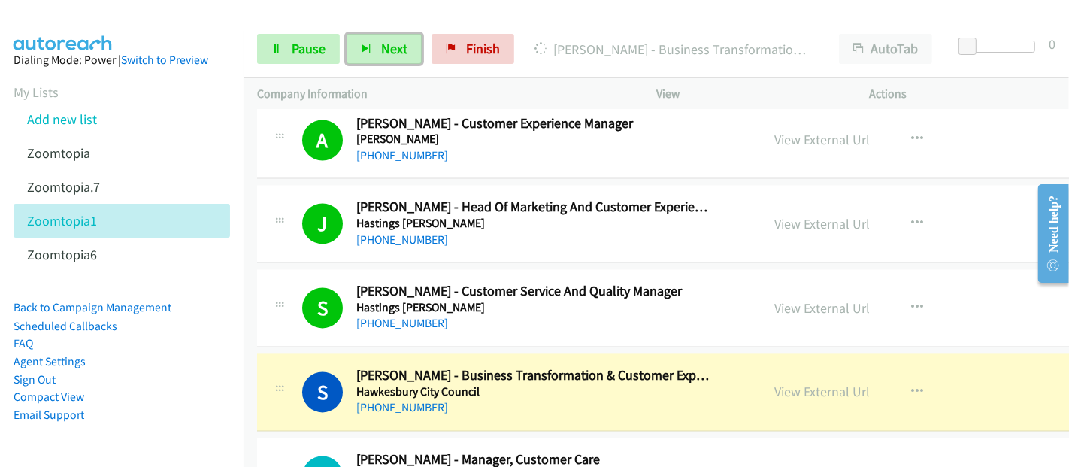
click at [412, 367] on h2 "[PERSON_NAME] - Business Transformation & Customer Experience Manager" at bounding box center [532, 375] width 353 height 17
click at [783, 383] on link "View External Url" at bounding box center [822, 391] width 95 height 17
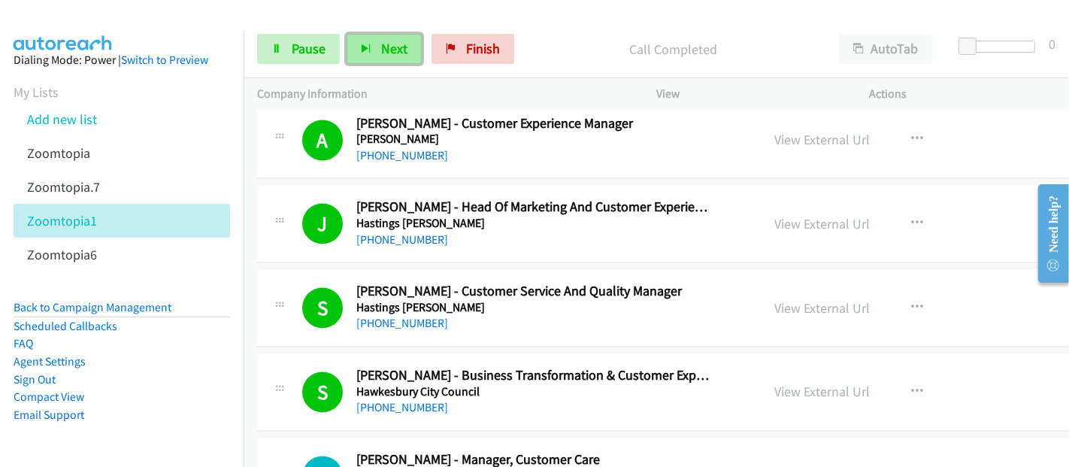
click at [390, 47] on span "Next" at bounding box center [394, 48] width 26 height 17
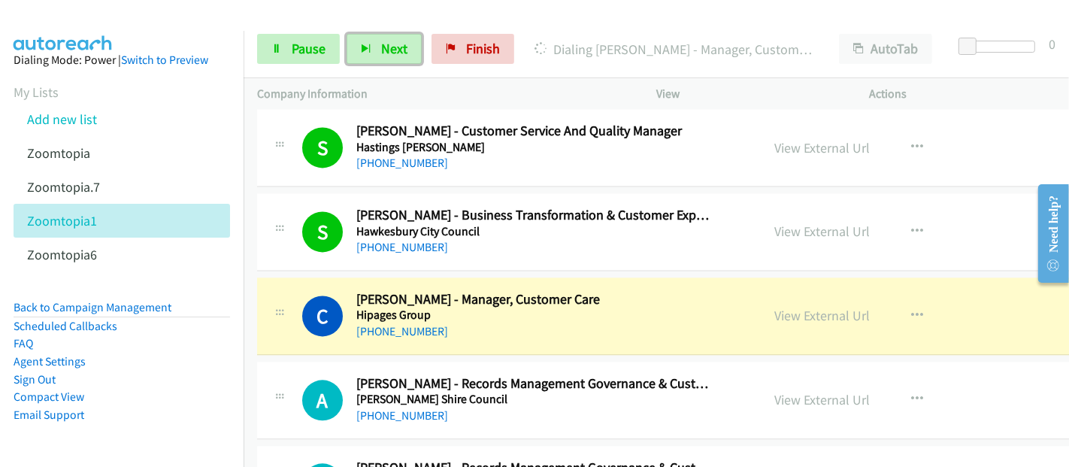
scroll to position [17293, 0]
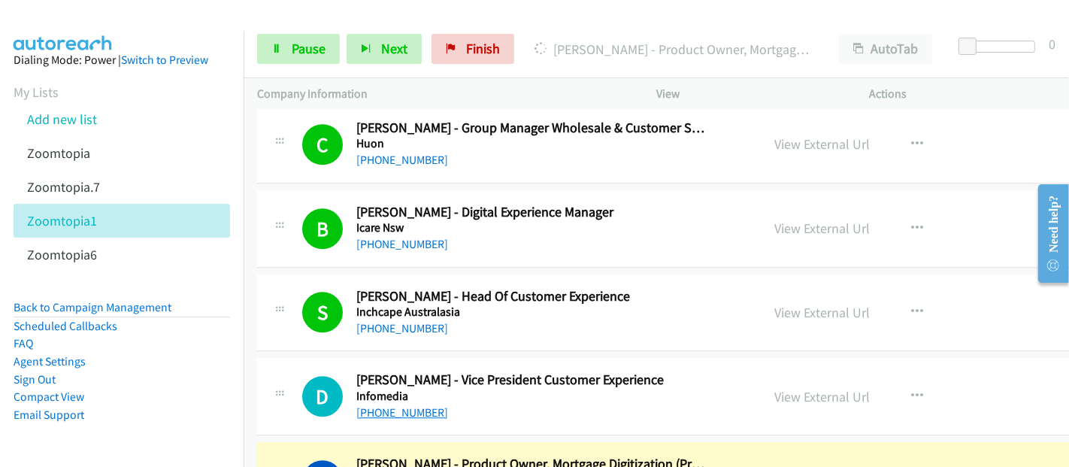
scroll to position [18045, 0]
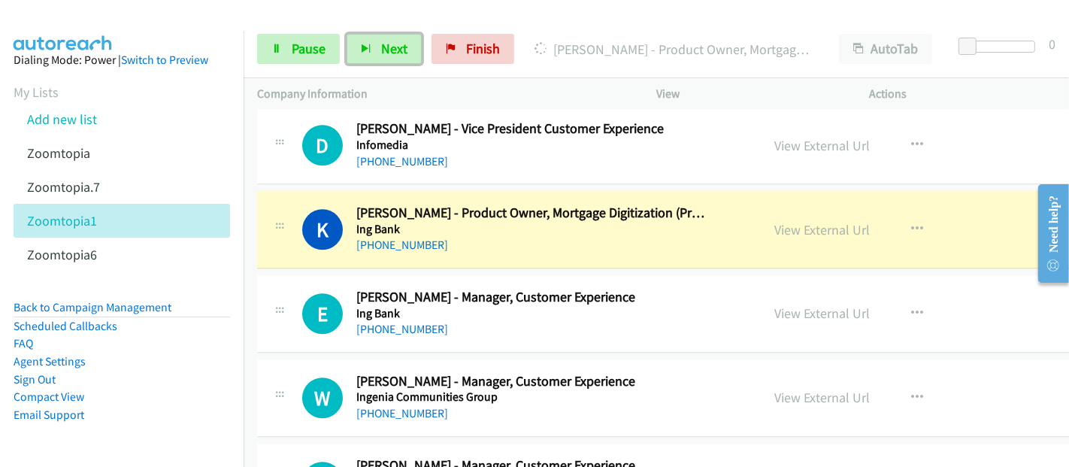
click at [419, 191] on div "K Callback Scheduled [PERSON_NAME] - Product Owner, Mortgage Digitization (Prod…" at bounding box center [734, 229] width 954 height 77
click at [790, 221] on link "View External Url" at bounding box center [822, 229] width 95 height 17
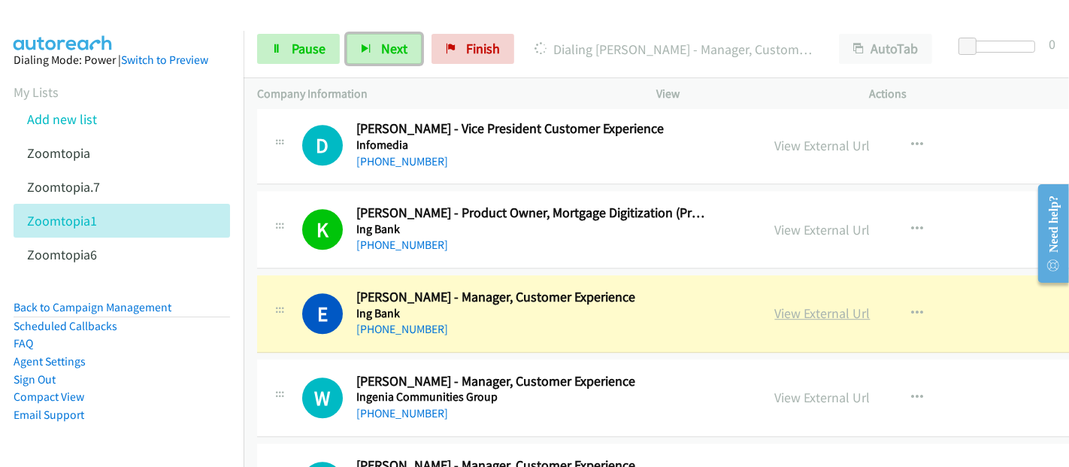
click at [792, 305] on link "View External Url" at bounding box center [822, 313] width 95 height 17
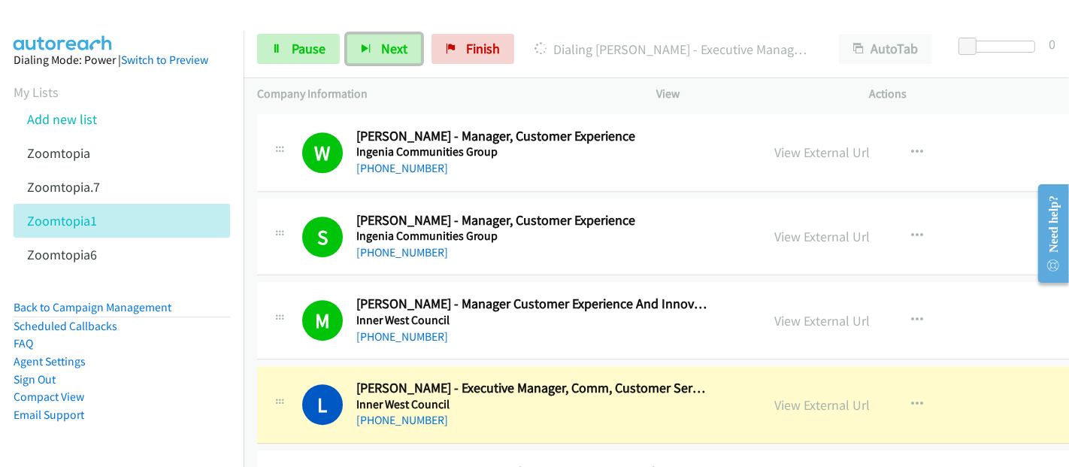
scroll to position [18379, 0]
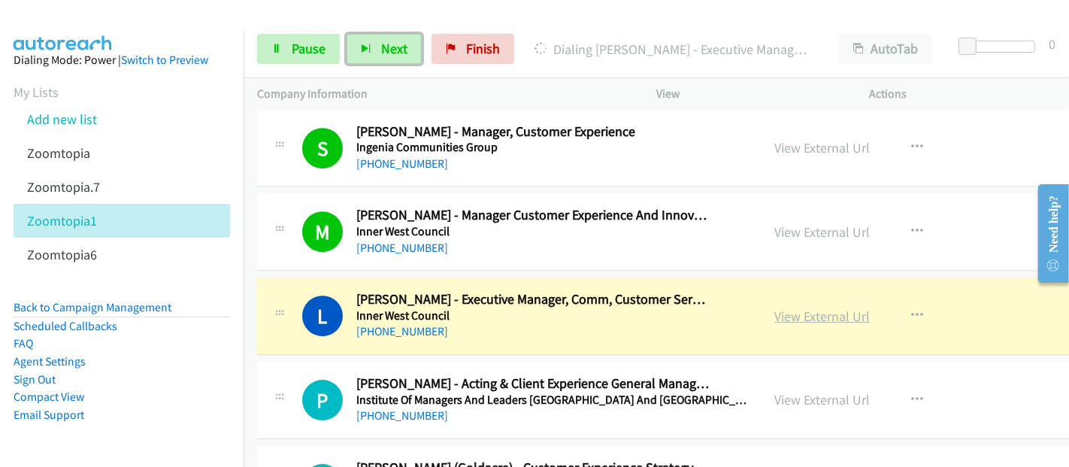
click at [775, 308] on link "View External Url" at bounding box center [822, 316] width 95 height 17
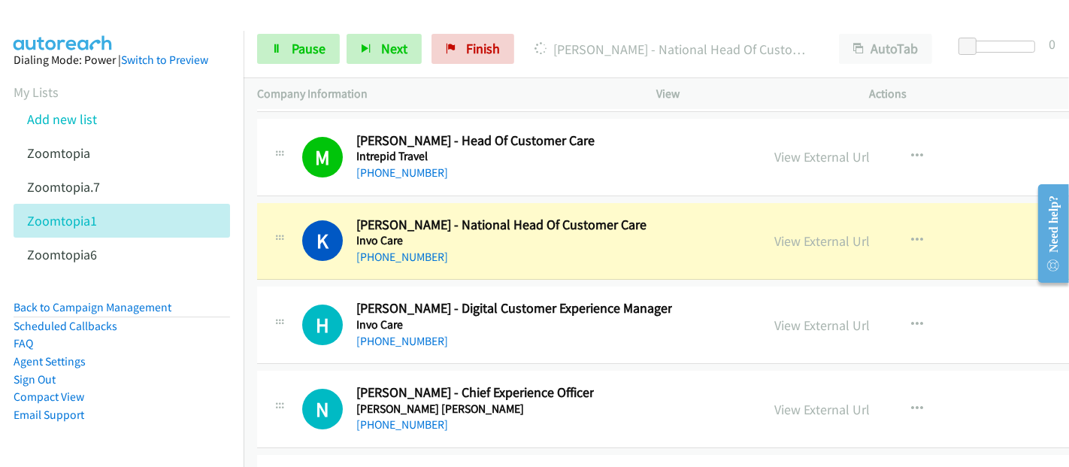
scroll to position [18797, 0]
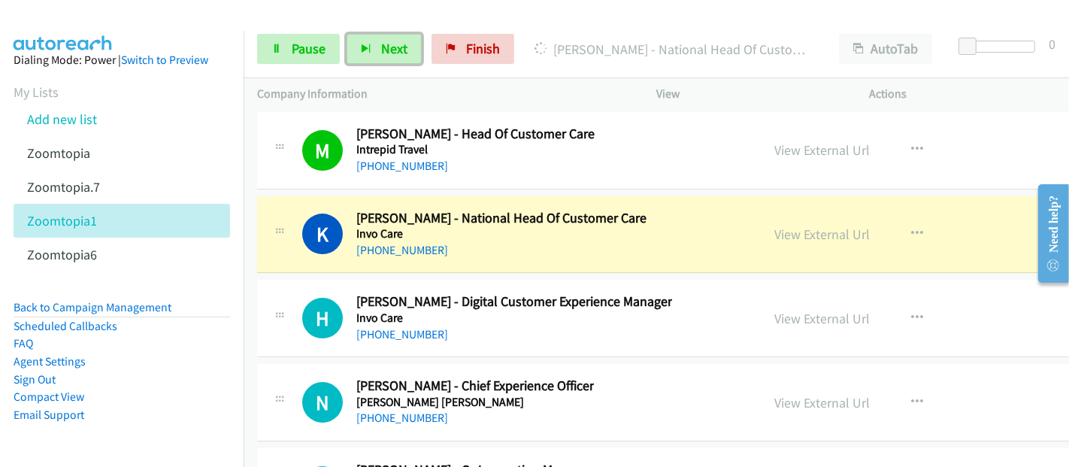
drag, startPoint x: 250, startPoint y: 285, endPoint x: 287, endPoint y: 289, distance: 37.0
click at [250, 285] on td "H Callback Scheduled [PERSON_NAME] - Digital Customer Experience Manager Invo C…" at bounding box center [734, 319] width 981 height 84
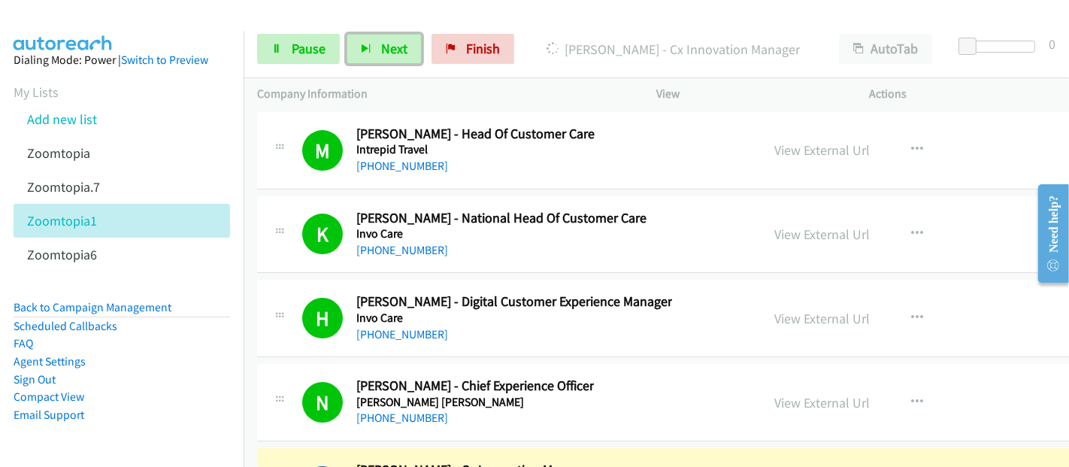
scroll to position [18964, 0]
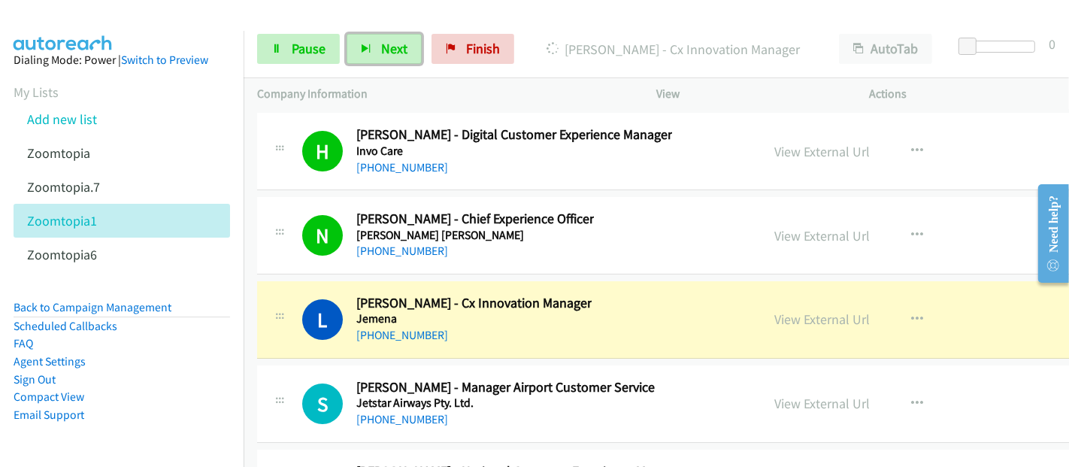
drag, startPoint x: 386, startPoint y: 235, endPoint x: 573, endPoint y: 276, distance: 191.7
click at [386, 281] on div "L Callback Scheduled [PERSON_NAME] - Cx Innovation Manager [GEOGRAPHIC_DATA] [G…" at bounding box center [734, 319] width 954 height 77
click at [796, 311] on link "View External Url" at bounding box center [822, 319] width 95 height 17
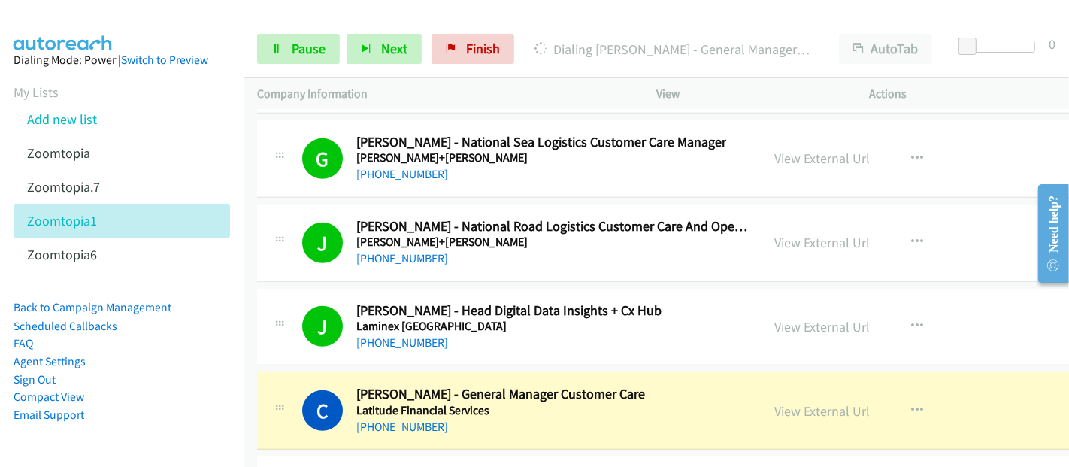
scroll to position [20216, 0]
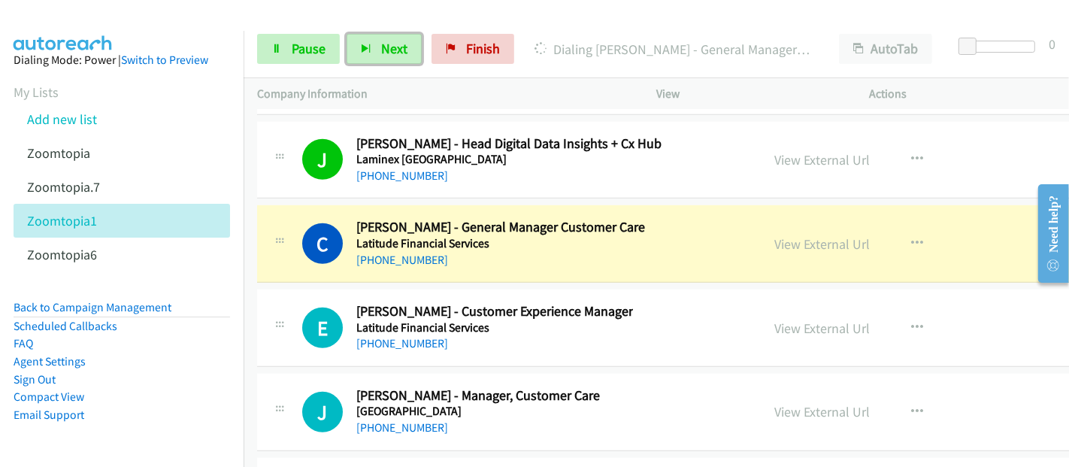
drag, startPoint x: 391, startPoint y: 156, endPoint x: 471, endPoint y: 160, distance: 79.8
click at [391, 205] on div "C Callback Scheduled [PERSON_NAME] - General Manager Customer Care Latitude Fin…" at bounding box center [734, 243] width 954 height 77
click at [798, 235] on link "View External Url" at bounding box center [822, 243] width 95 height 17
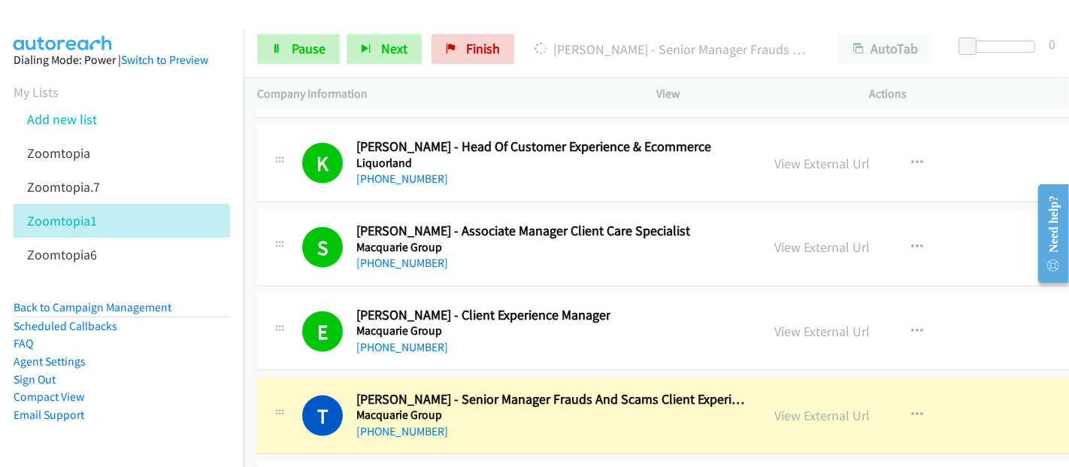
scroll to position [20968, 0]
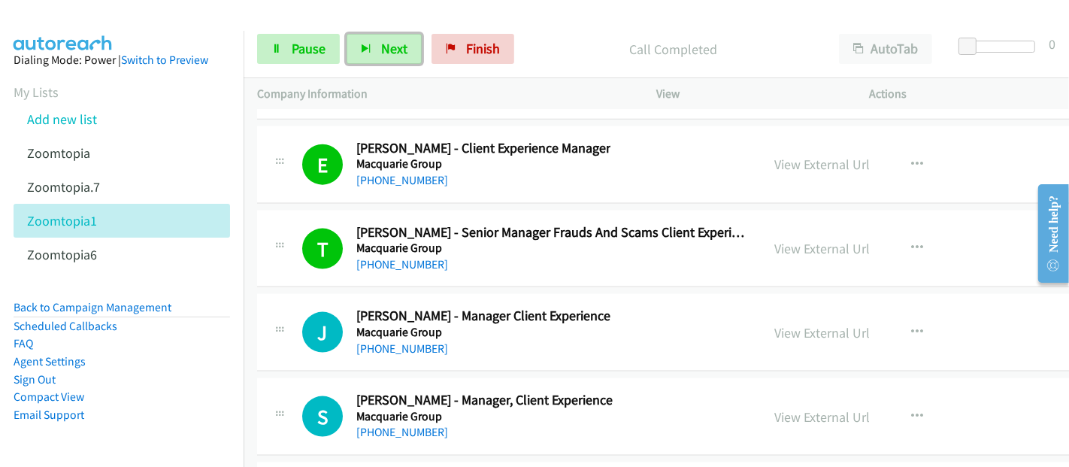
click at [421, 224] on h2 "[PERSON_NAME] - Senior Manager Frauds And Scams Client Experience And Op Ex" at bounding box center [552, 232] width 392 height 17
drag, startPoint x: 404, startPoint y: 169, endPoint x: 692, endPoint y: 181, distance: 289.0
click at [404, 224] on h2 "[PERSON_NAME] - Senior Manager Frauds And Scams Client Experience And Op Ex" at bounding box center [552, 232] width 392 height 17
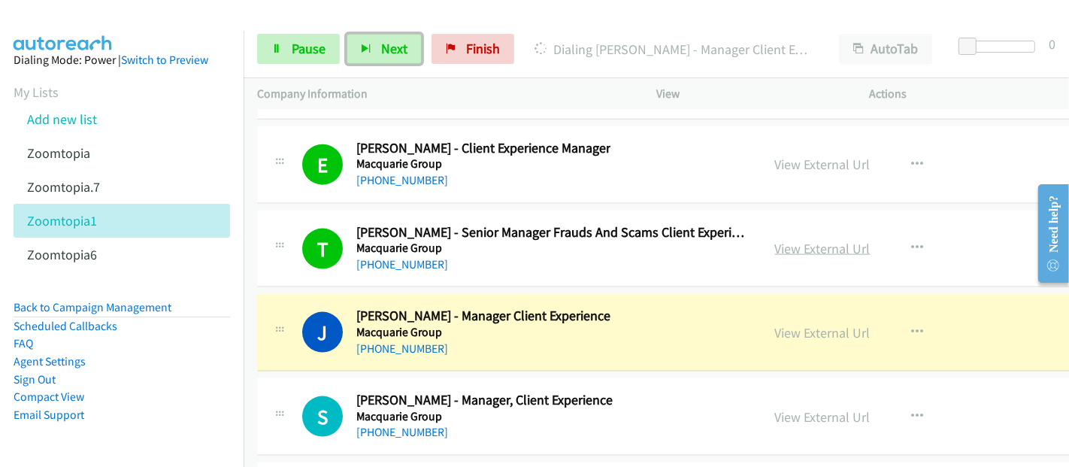
click at [775, 240] on link "View External Url" at bounding box center [822, 248] width 95 height 17
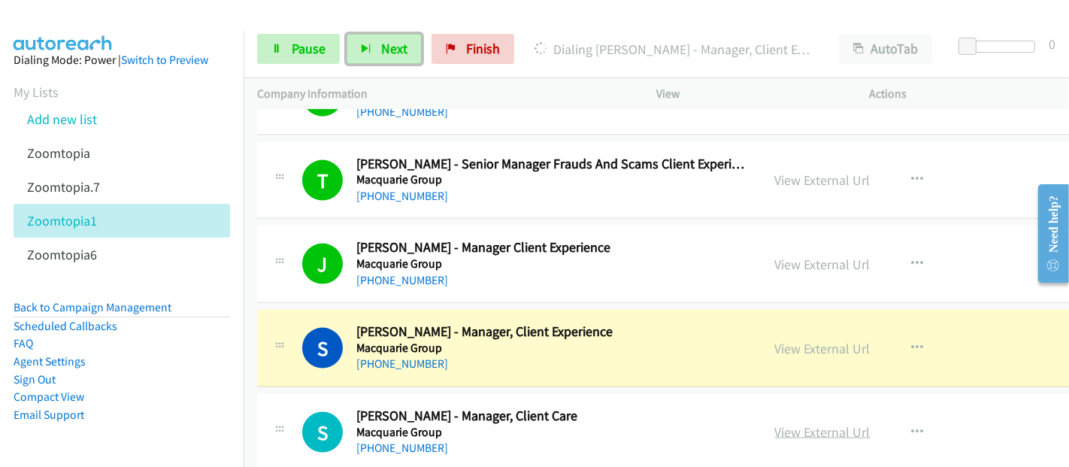
scroll to position [21052, 0]
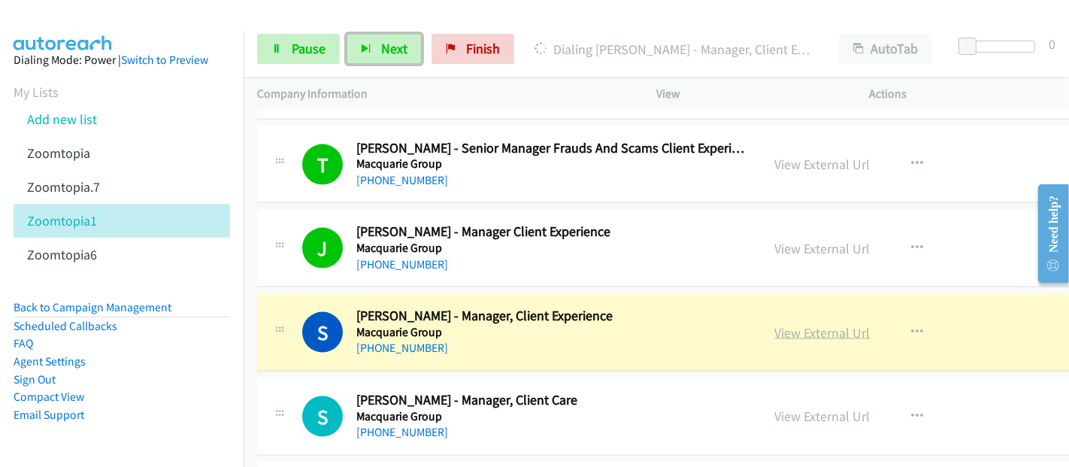
click at [786, 324] on link "View External Url" at bounding box center [822, 332] width 95 height 17
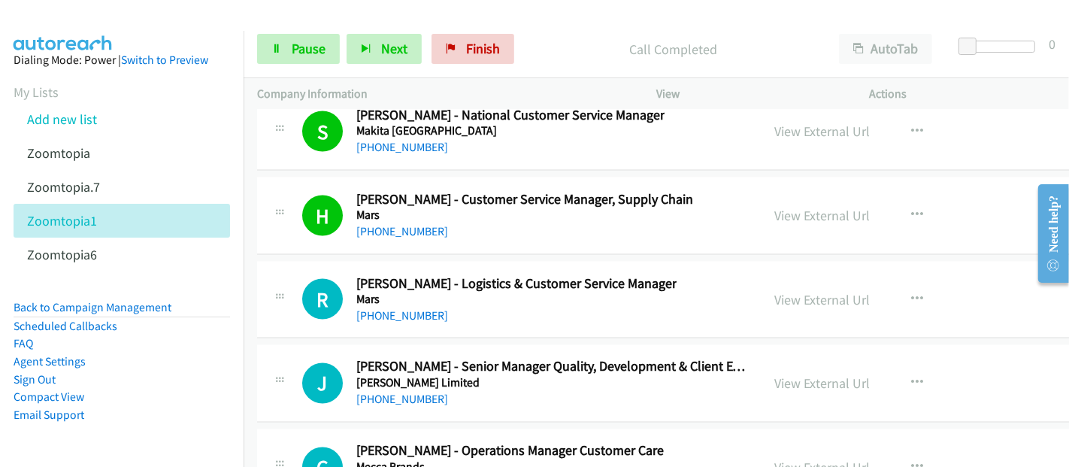
scroll to position [21470, 0]
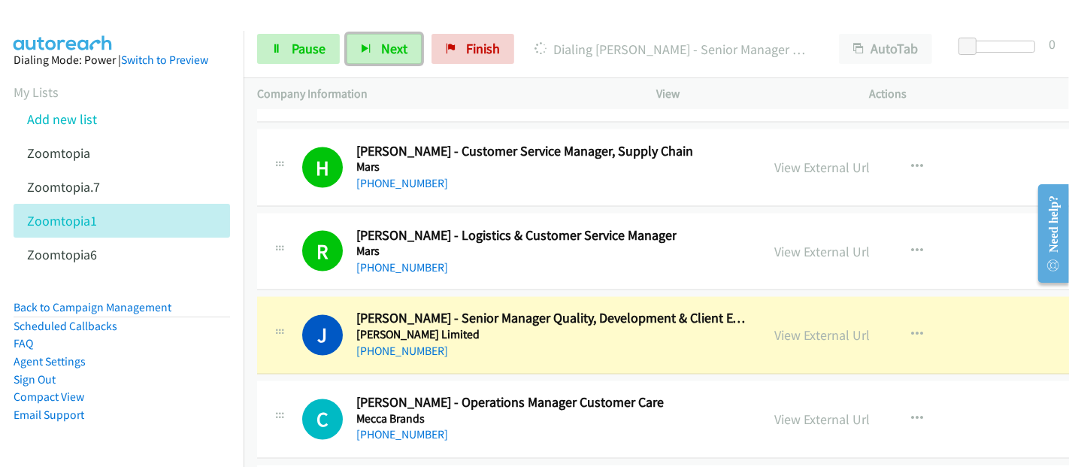
click at [398, 311] on h2 "[PERSON_NAME] - Senior Manager Quality, Development & Client Experience" at bounding box center [552, 319] width 392 height 17
click at [775, 327] on link "View External Url" at bounding box center [822, 335] width 95 height 17
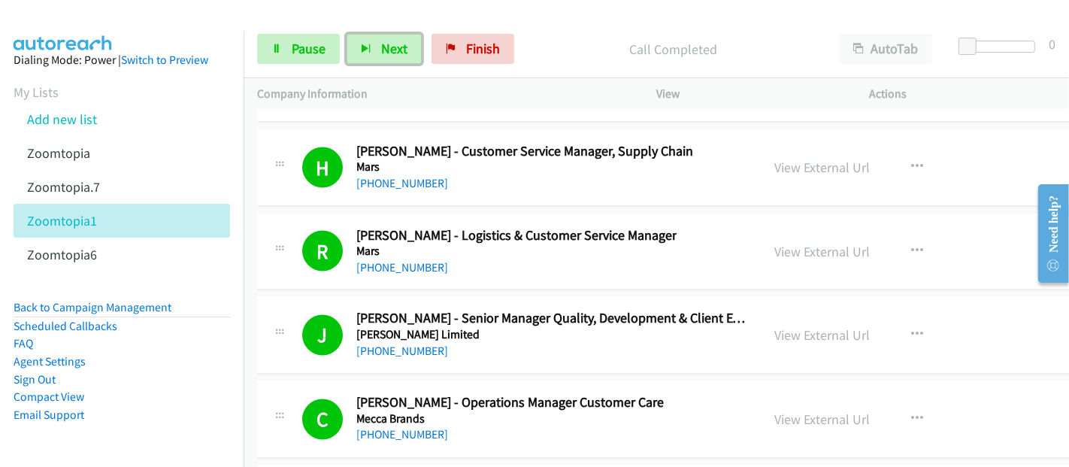
click at [257, 15] on div at bounding box center [528, 29] width 1056 height 58
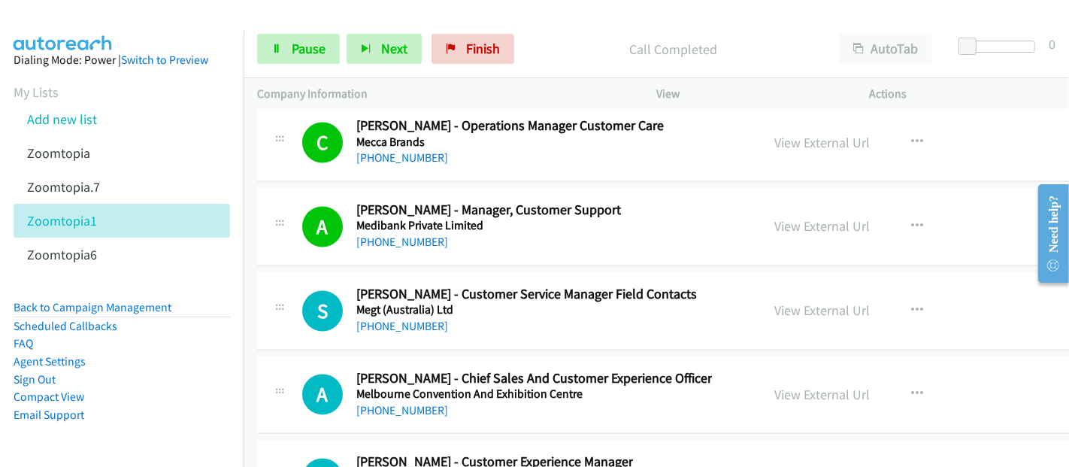
scroll to position [21804, 0]
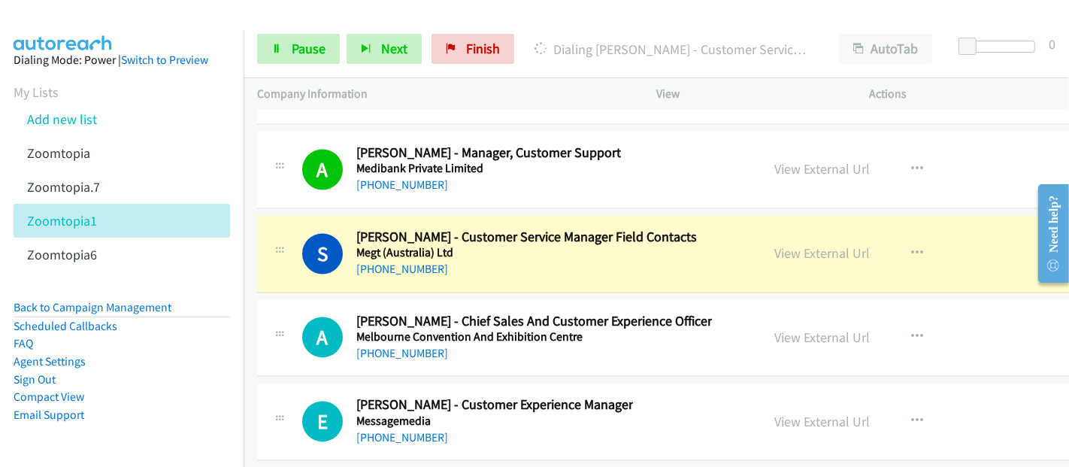
click at [399, 215] on div "S Callback Scheduled [PERSON_NAME] - Customer Service Manager Field Contacts Me…" at bounding box center [734, 253] width 954 height 77
click at [775, 244] on link "View External Url" at bounding box center [822, 252] width 95 height 17
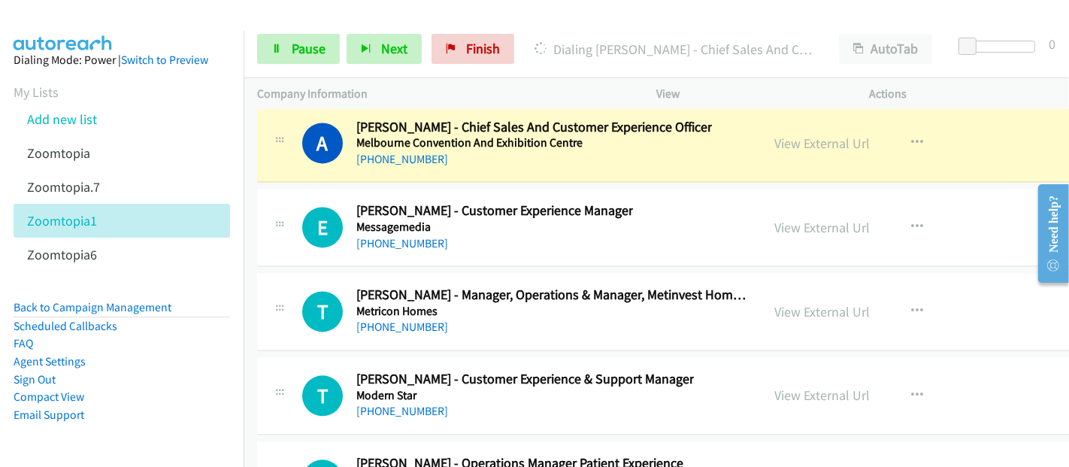
scroll to position [21888, 0]
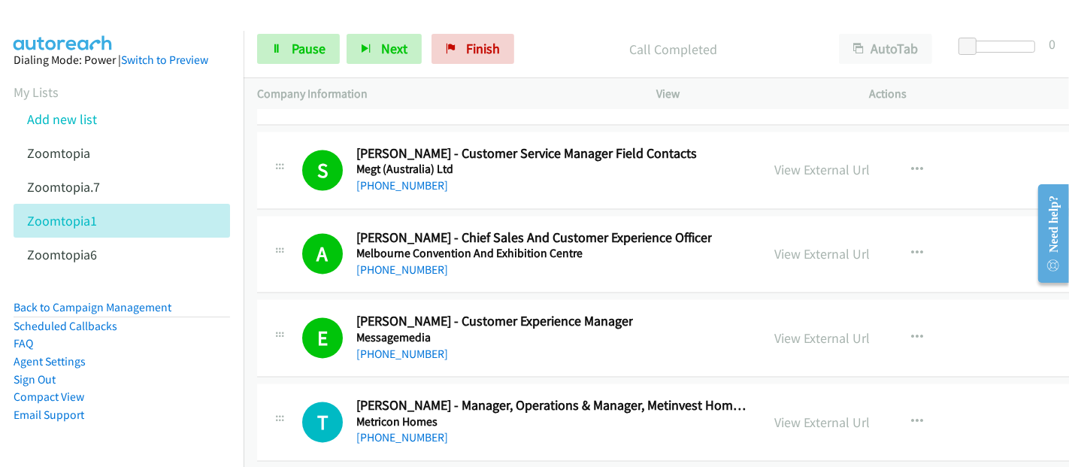
click at [249, 296] on td "E Callback Scheduled [PERSON_NAME] - Customer Experience Manager Messagemedia […" at bounding box center [734, 338] width 981 height 84
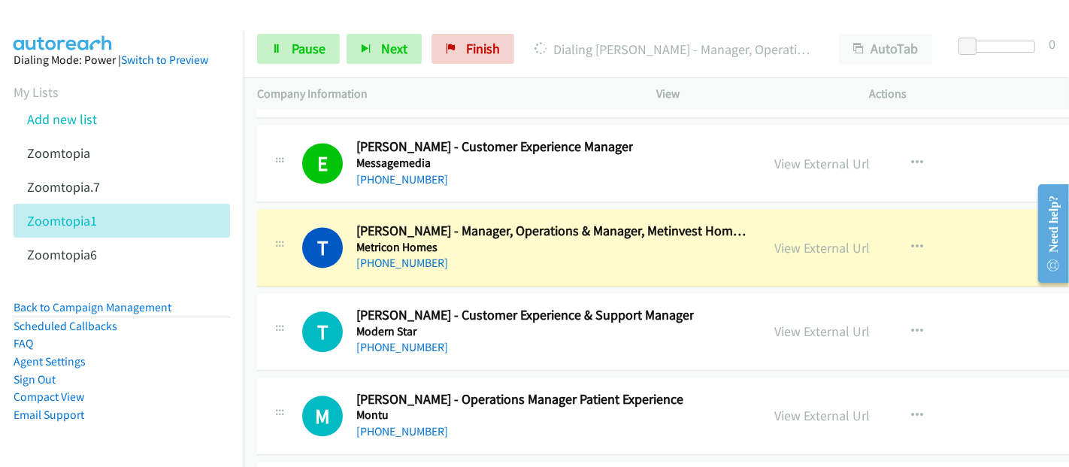
scroll to position [22055, 0]
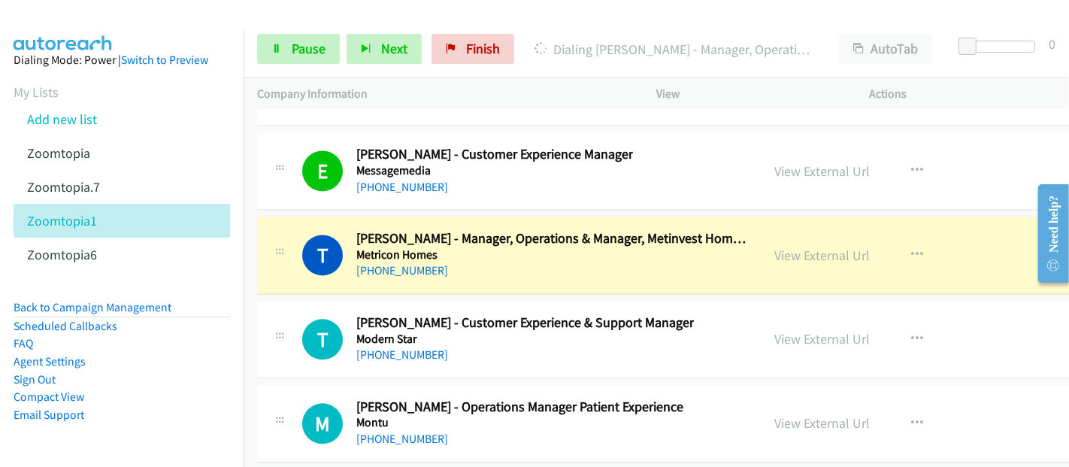
drag, startPoint x: 283, startPoint y: 14, endPoint x: 369, endPoint y: 23, distance: 86.2
click at [283, 14] on div at bounding box center [528, 29] width 1056 height 58
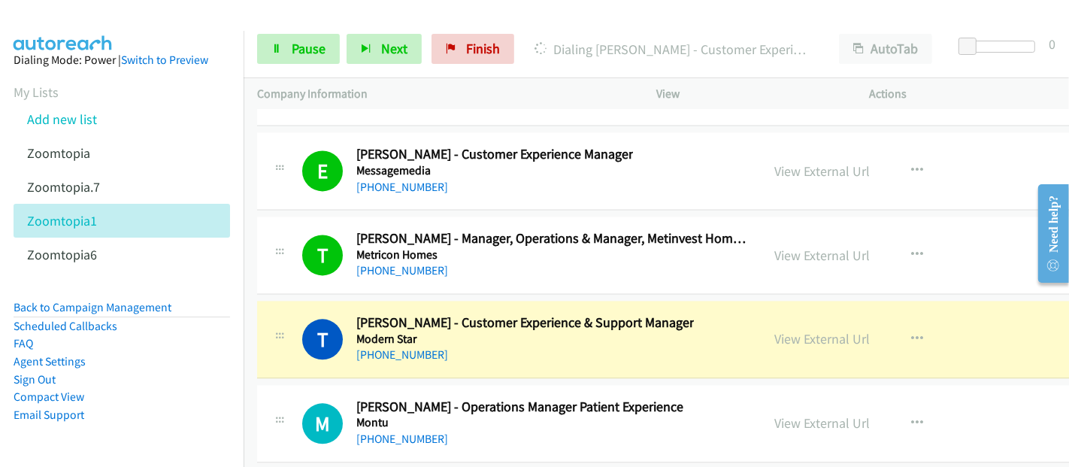
click at [253, 298] on td "T Callback Scheduled [PERSON_NAME] - Customer Experience & Support Manager Mode…" at bounding box center [734, 340] width 981 height 84
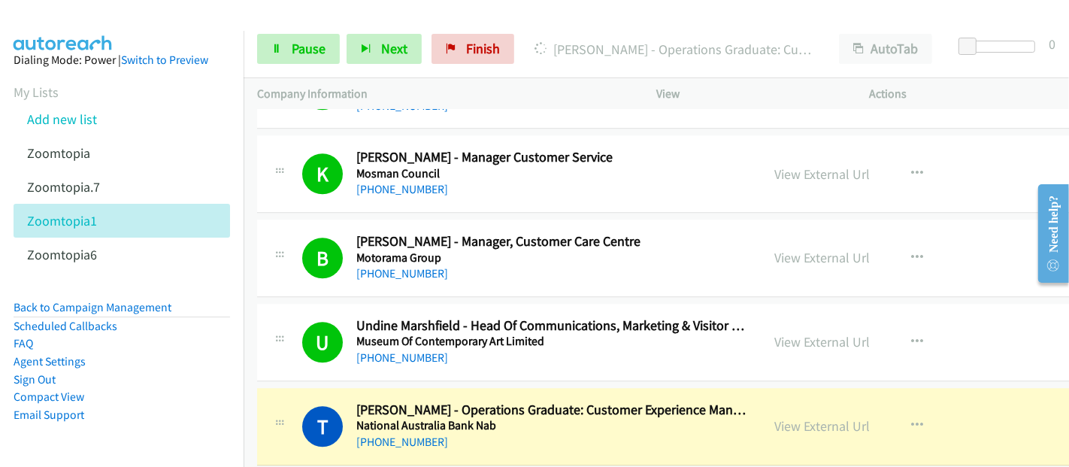
scroll to position [22723, 0]
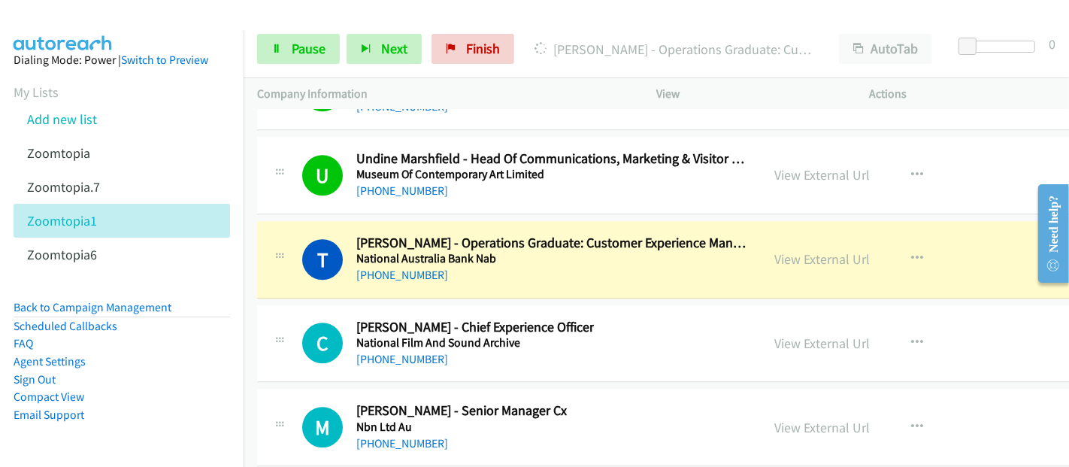
click at [408, 221] on div "T Callback Scheduled [PERSON_NAME] - Operations Graduate: Customer Experience M…" at bounding box center [734, 259] width 954 height 77
click at [775, 250] on link "View External Url" at bounding box center [822, 258] width 95 height 17
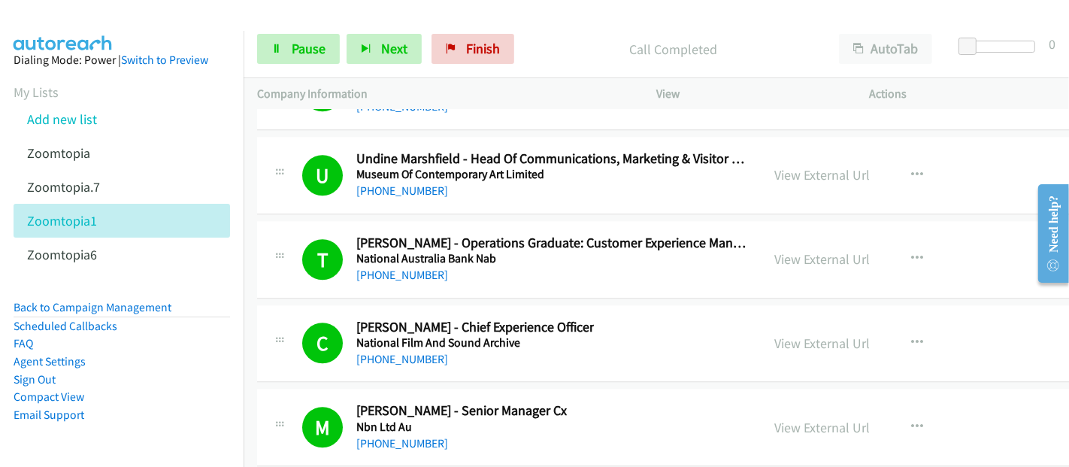
scroll to position [22973, 0]
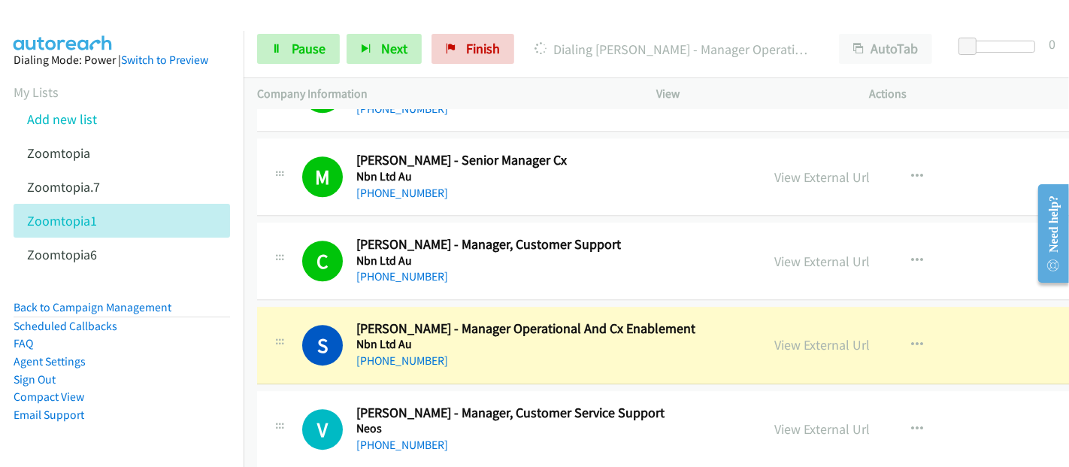
click at [261, 320] on div "S Callback Scheduled [PERSON_NAME] - Manager Operational And Cx Enablement Nbn …" at bounding box center [509, 345] width 505 height 50
click at [804, 336] on link "View External Url" at bounding box center [822, 344] width 95 height 17
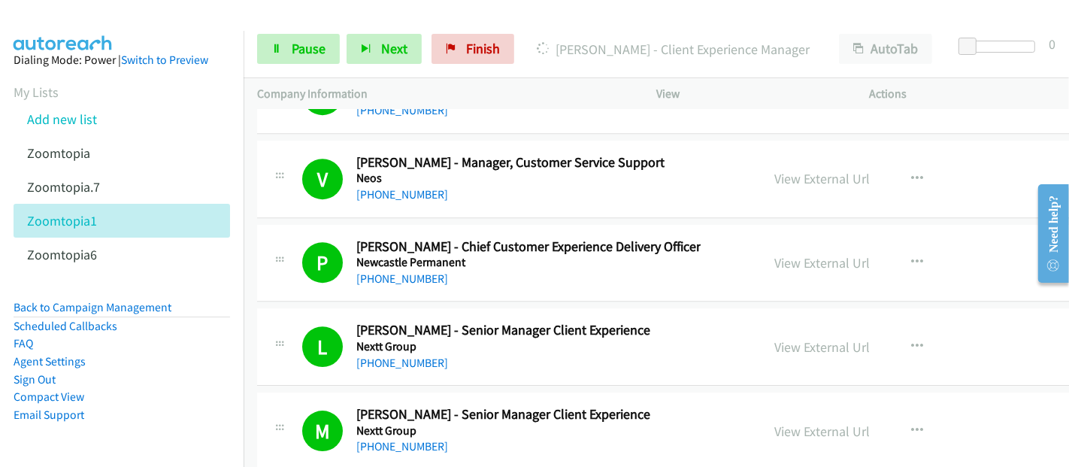
scroll to position [23308, 0]
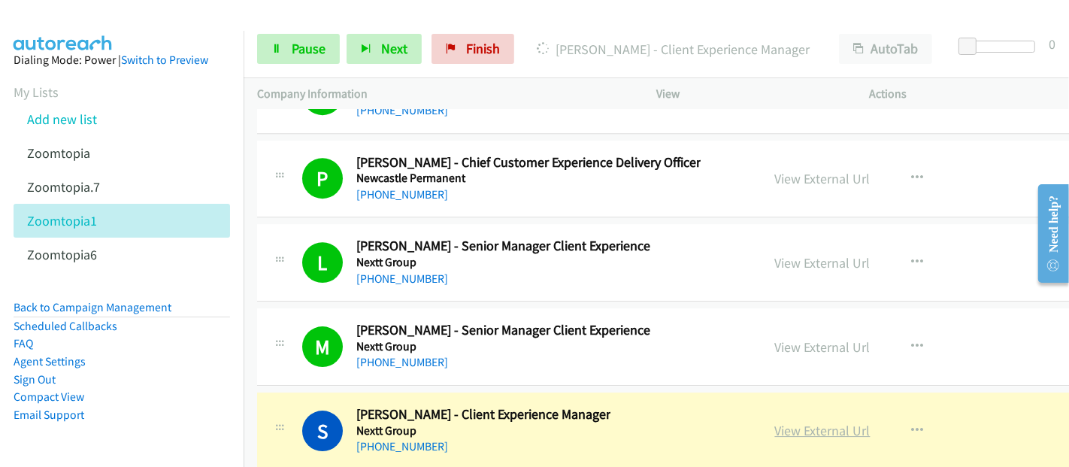
click at [786, 422] on link "View External Url" at bounding box center [822, 430] width 95 height 17
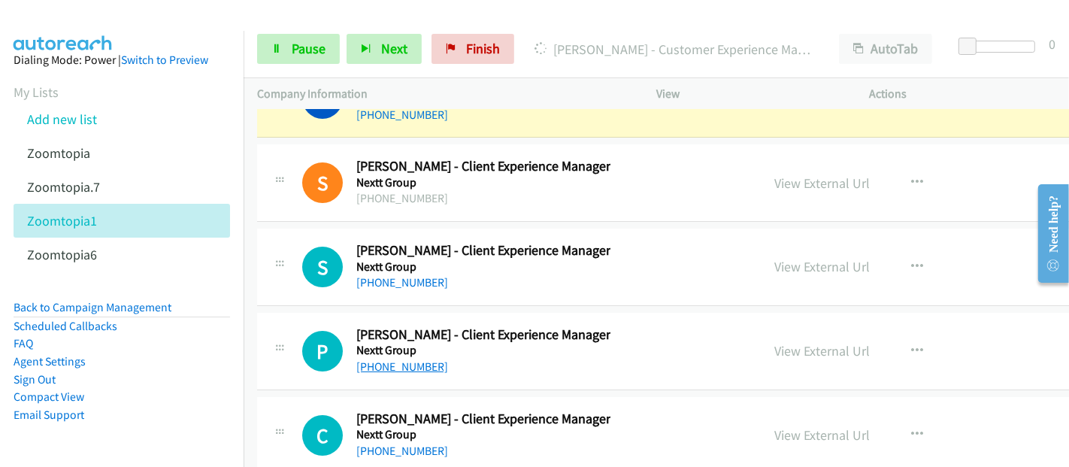
scroll to position [23725, 0]
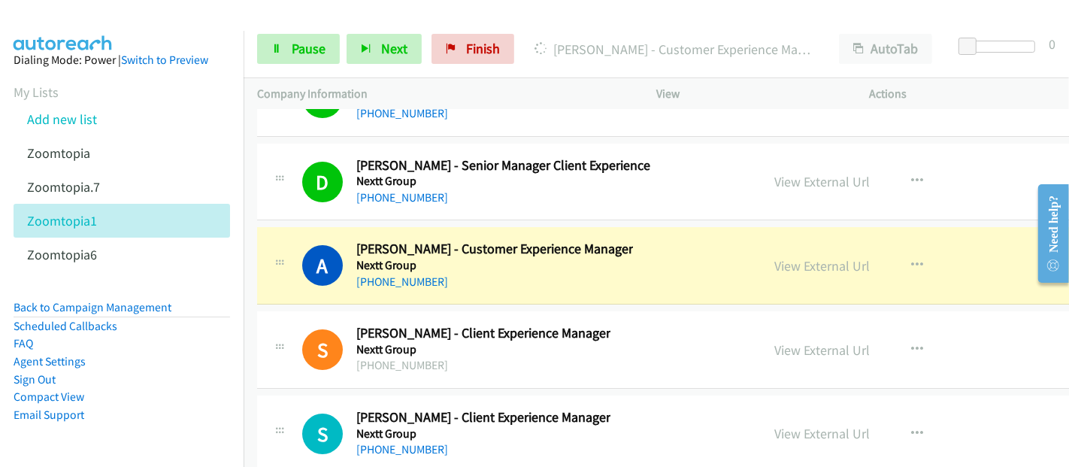
click at [392, 241] on h2 "[PERSON_NAME] - Customer Experience Manager" at bounding box center [494, 249] width 277 height 17
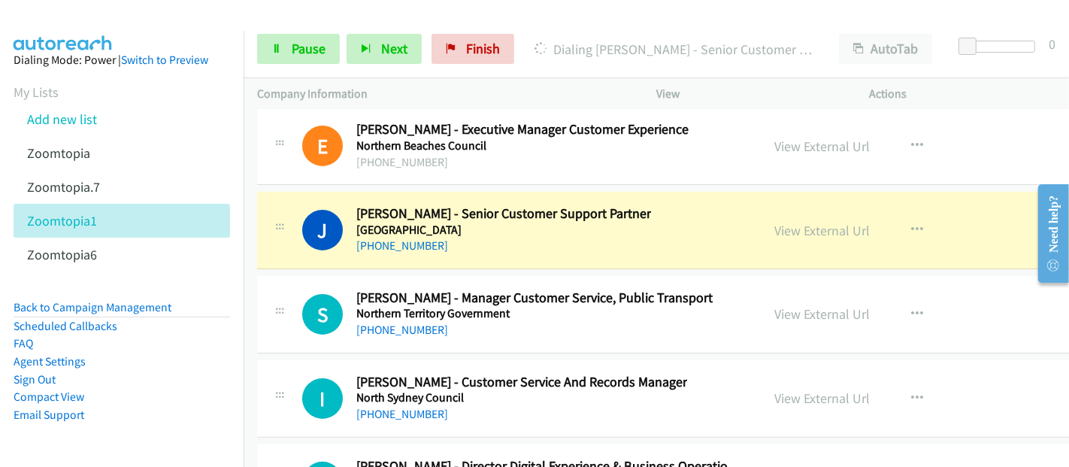
scroll to position [24394, 0]
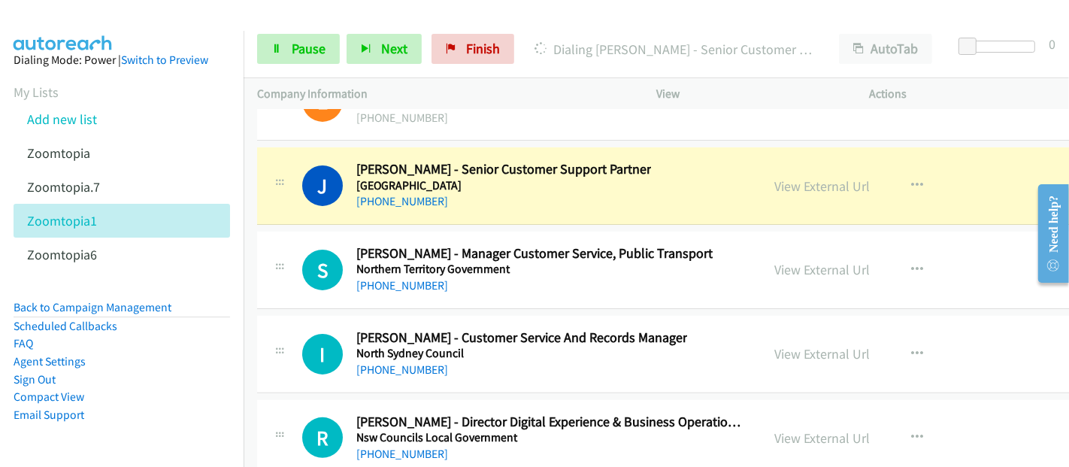
drag, startPoint x: 296, startPoint y: 136, endPoint x: 470, endPoint y: 158, distance: 175.0
click at [296, 161] on div "J Callback Scheduled [PERSON_NAME] - Senior Customer Support Partner Northern […" at bounding box center [509, 186] width 477 height 50
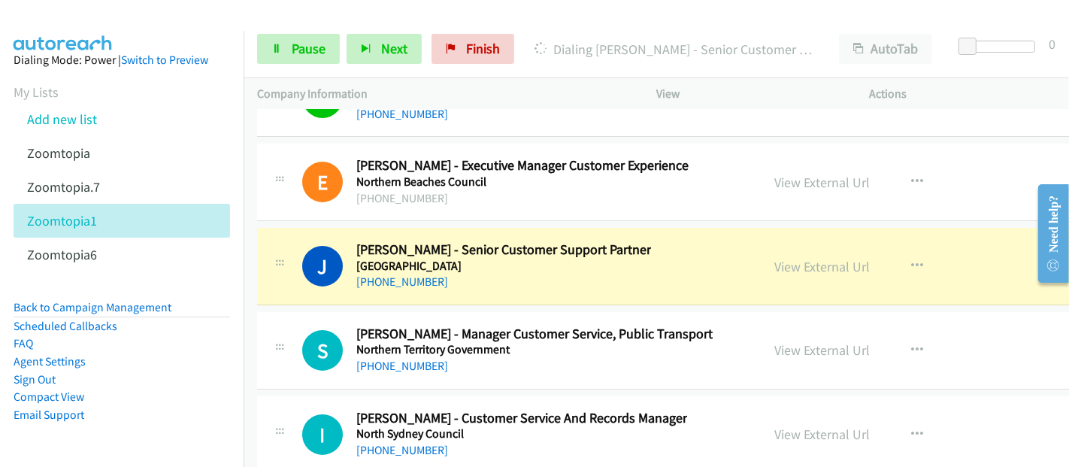
scroll to position [24310, 0]
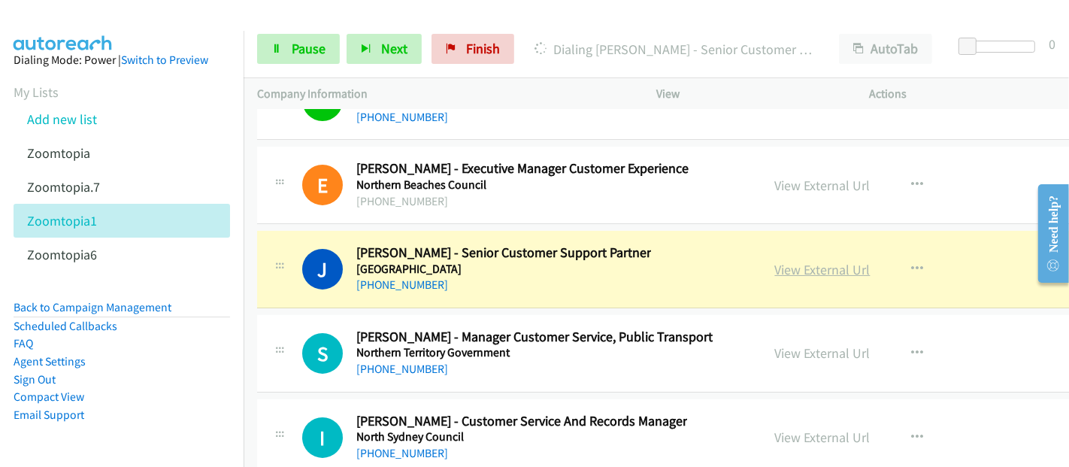
click at [775, 261] on link "View External Url" at bounding box center [822, 269] width 95 height 17
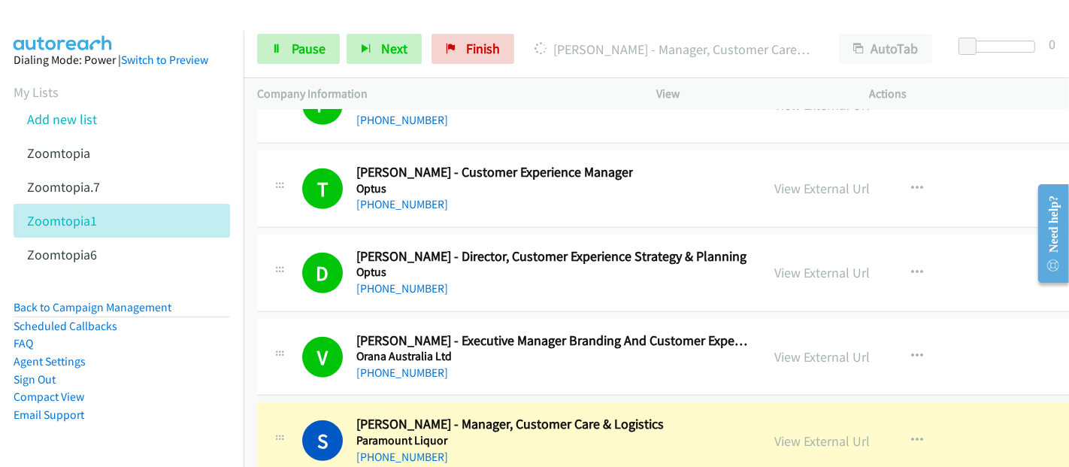
scroll to position [25062, 0]
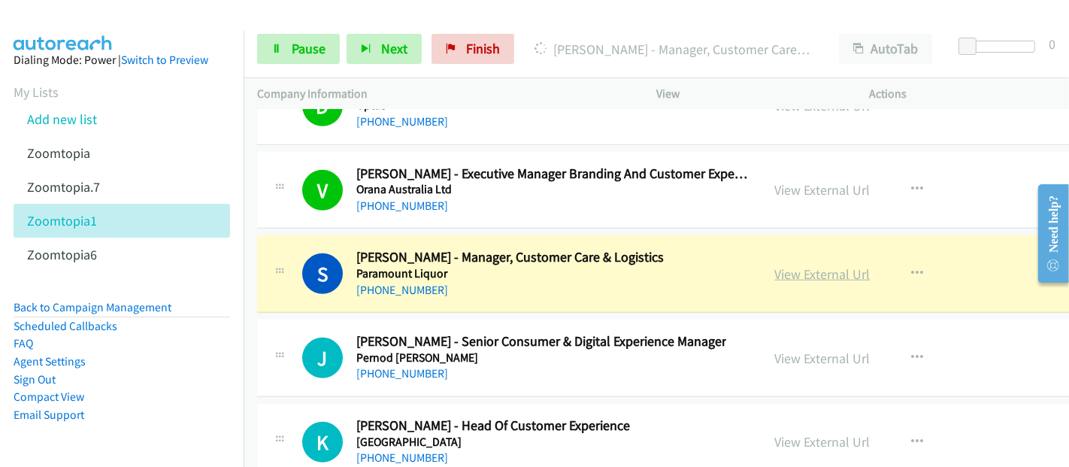
click at [783, 265] on link "View External Url" at bounding box center [822, 273] width 95 height 17
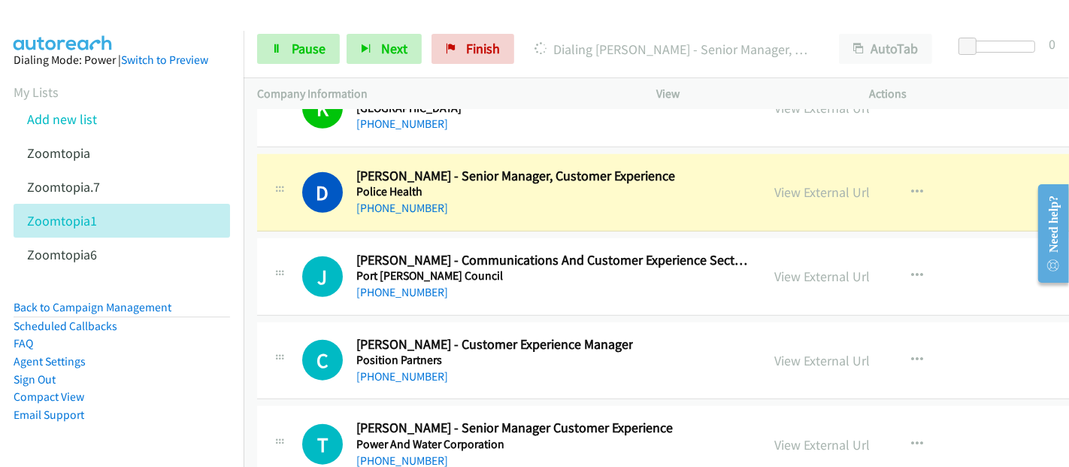
scroll to position [25229, 0]
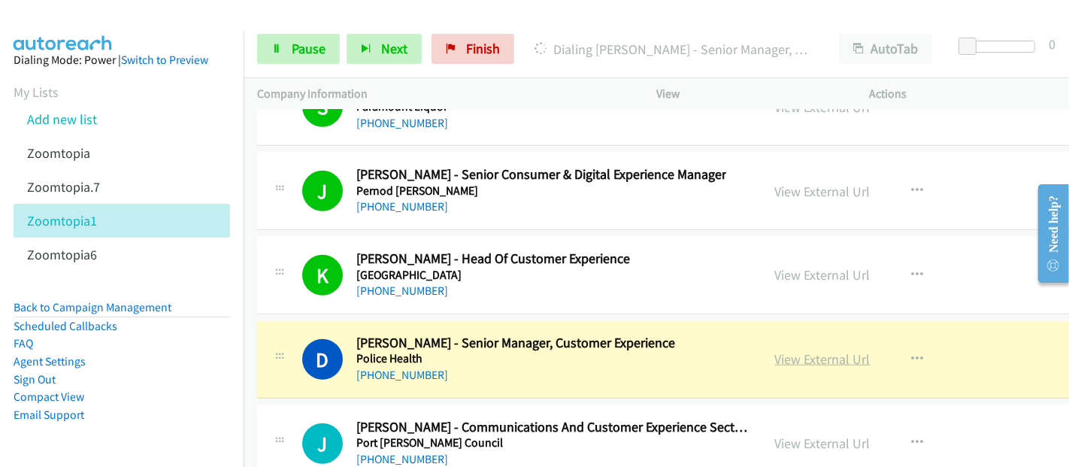
click at [798, 350] on link "View External Url" at bounding box center [822, 358] width 95 height 17
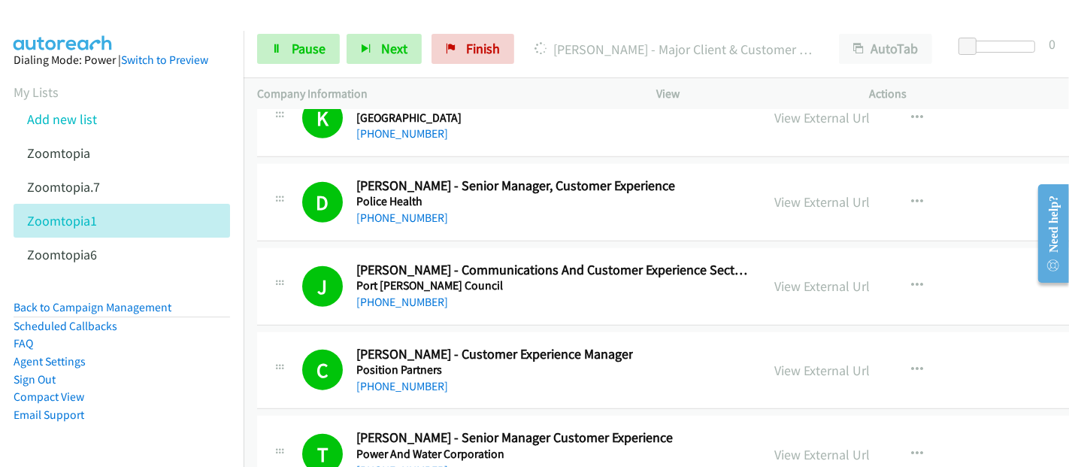
scroll to position [25564, 0]
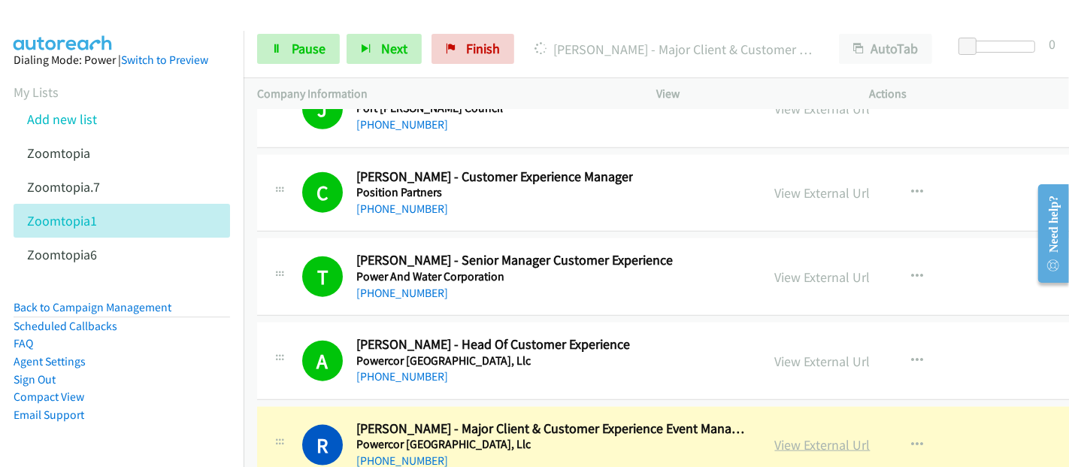
click at [775, 436] on link "View External Url" at bounding box center [822, 444] width 95 height 17
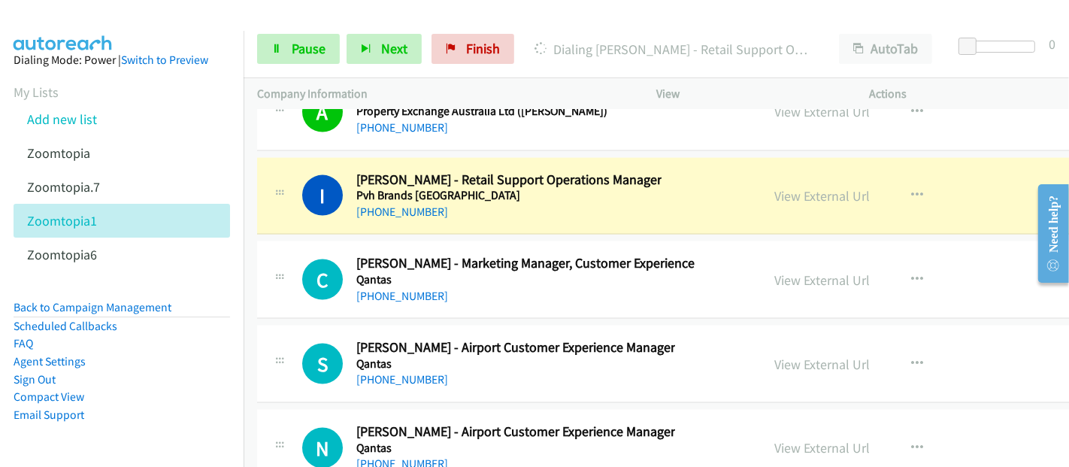
scroll to position [25897, 0]
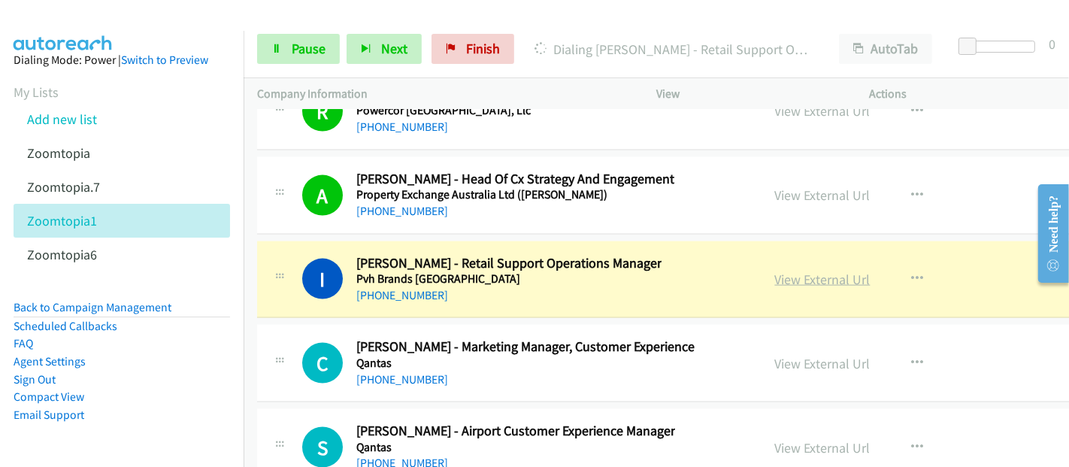
click at [786, 271] on link "View External Url" at bounding box center [822, 279] width 95 height 17
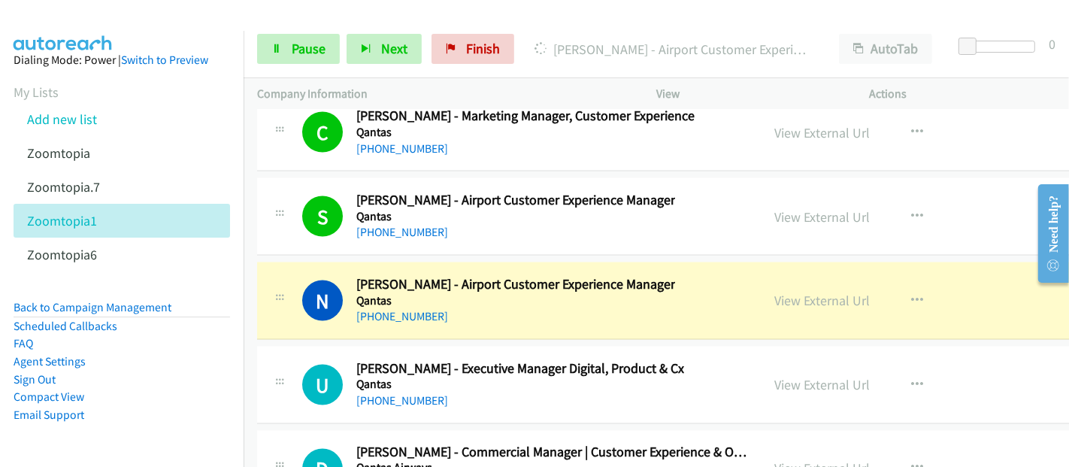
scroll to position [26148, 0]
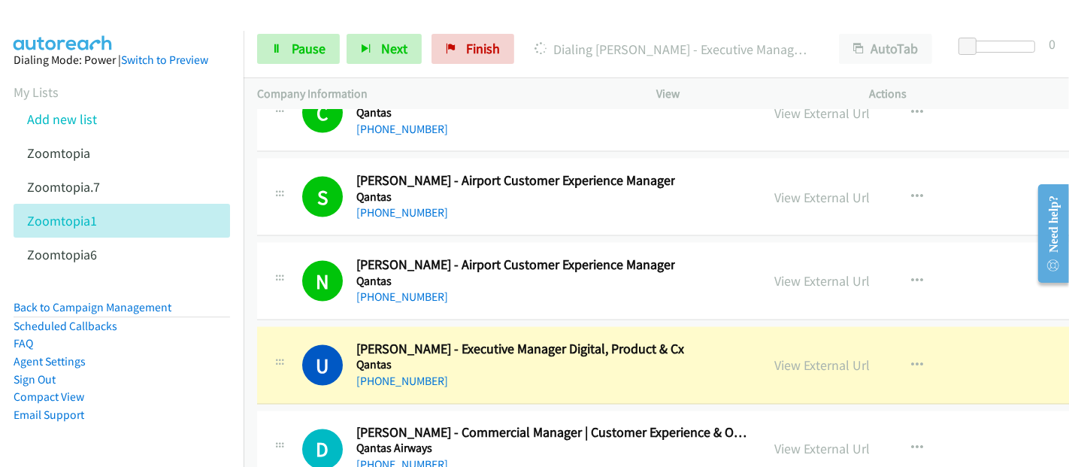
click at [276, 13] on div at bounding box center [528, 29] width 1056 height 58
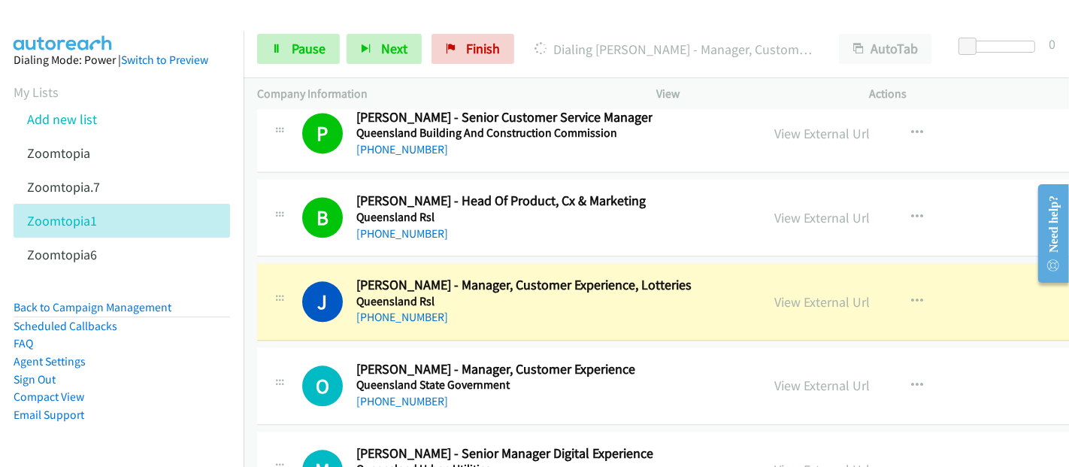
scroll to position [26983, 0]
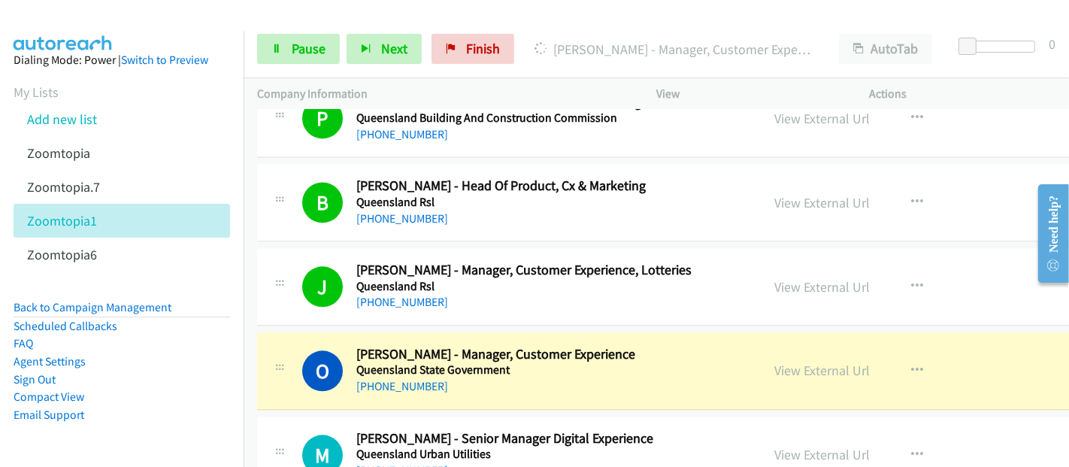
drag, startPoint x: 403, startPoint y: 270, endPoint x: 674, endPoint y: 281, distance: 271.7
click at [403, 332] on div "O Callback Scheduled [PERSON_NAME] - Manager, Customer Experience Queensland St…" at bounding box center [734, 370] width 954 height 77
click at [775, 362] on link "View External Url" at bounding box center [822, 370] width 95 height 17
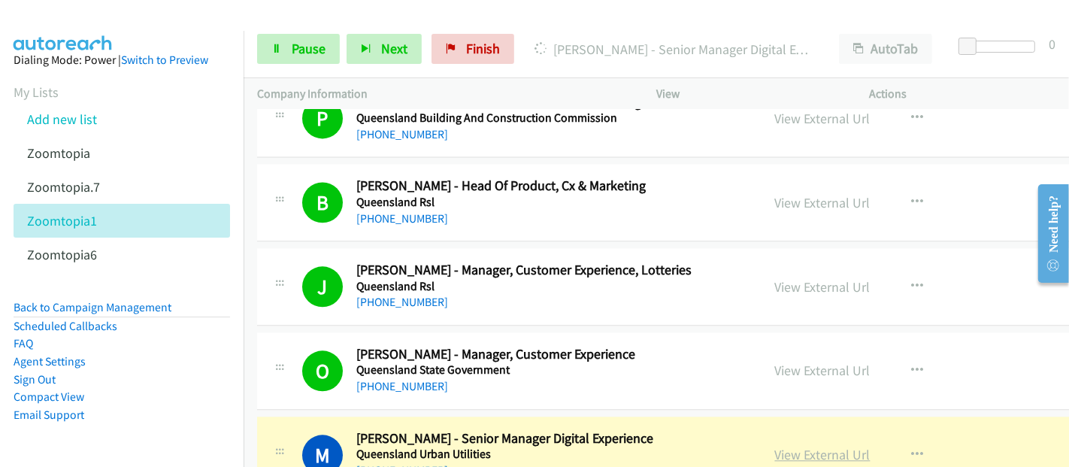
click at [775, 446] on link "View External Url" at bounding box center [822, 454] width 95 height 17
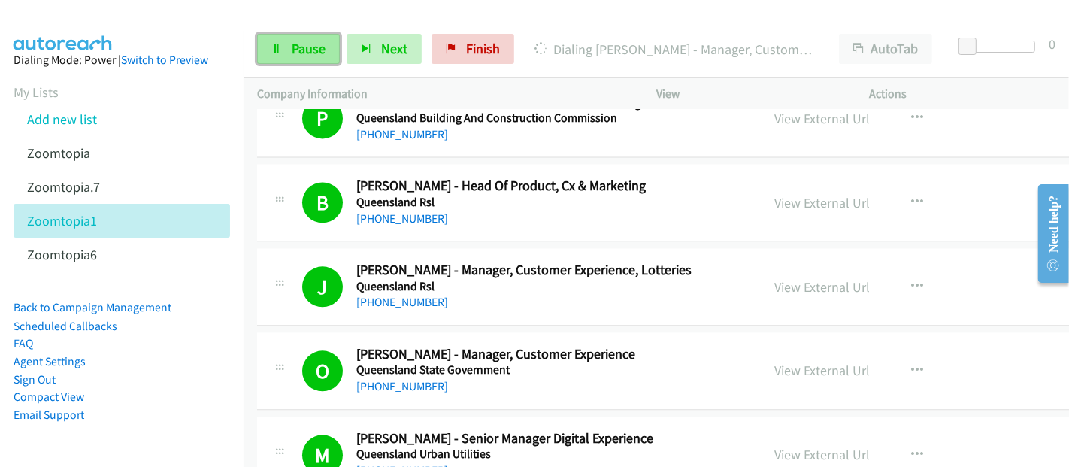
click at [306, 48] on span "Pause" at bounding box center [309, 48] width 34 height 17
